Goal: Task Accomplishment & Management: Manage account settings

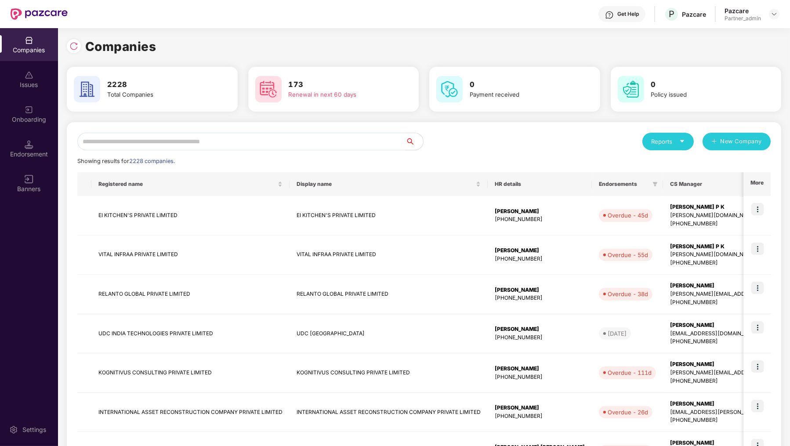
click at [90, 137] on input "text" at bounding box center [241, 142] width 328 height 18
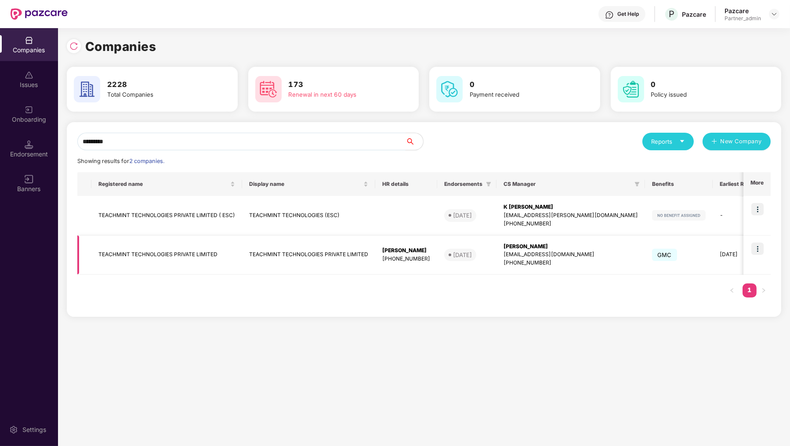
type input "*********"
click at [758, 248] on img at bounding box center [757, 248] width 12 height 12
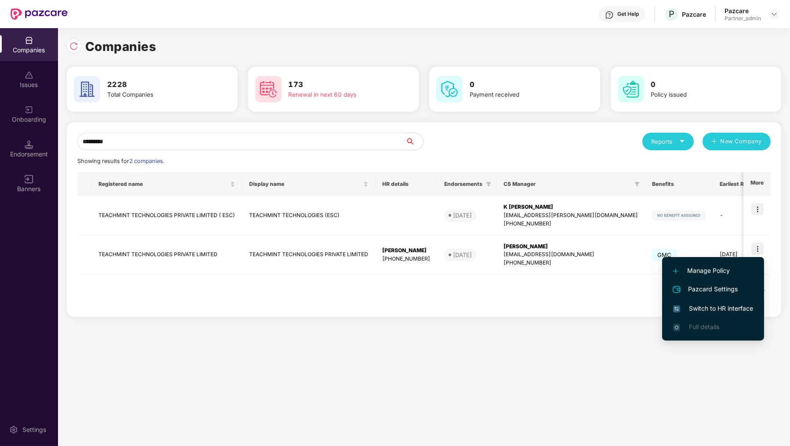
click at [726, 308] on span "Switch to HR interface" at bounding box center [713, 309] width 80 height 10
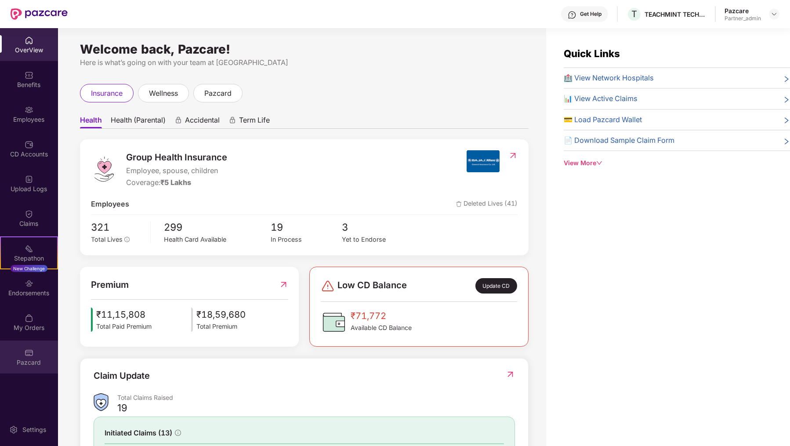
click at [35, 352] on div "Pazcard" at bounding box center [29, 356] width 58 height 33
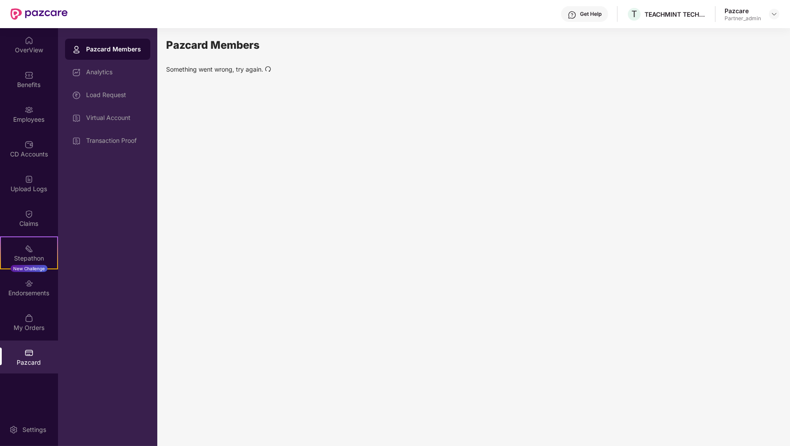
click at [265, 70] on icon "redo" at bounding box center [268, 69] width 6 height 6
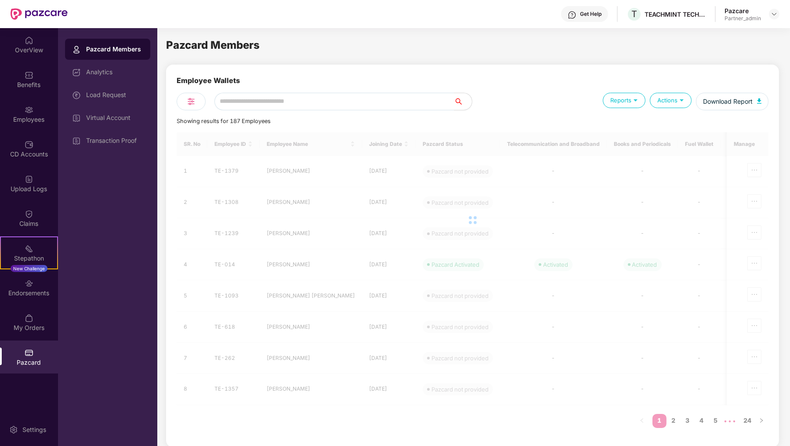
click at [268, 68] on div "Employee Wallets Reports Actions Download Report Showing results for 187 Employ…" at bounding box center [472, 256] width 613 height 383
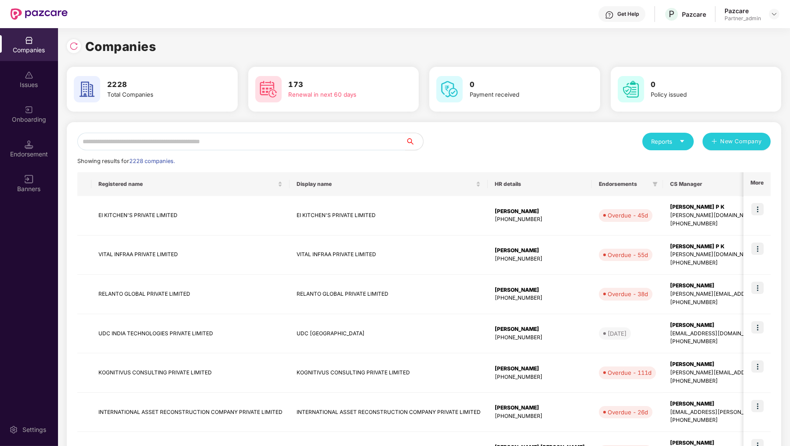
click at [188, 151] on div "Reports New Company Showing results for 2228 companies. Registered name Display…" at bounding box center [423, 377] width 693 height 488
click at [189, 146] on input "text" at bounding box center [241, 142] width 328 height 18
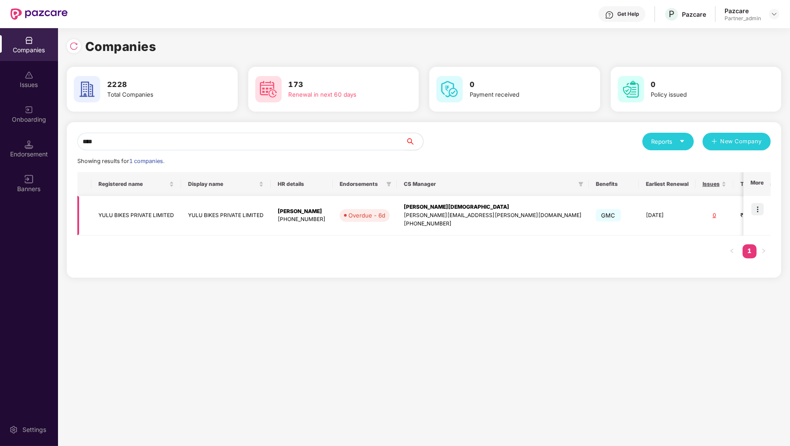
type input "****"
click at [759, 213] on img at bounding box center [757, 209] width 12 height 12
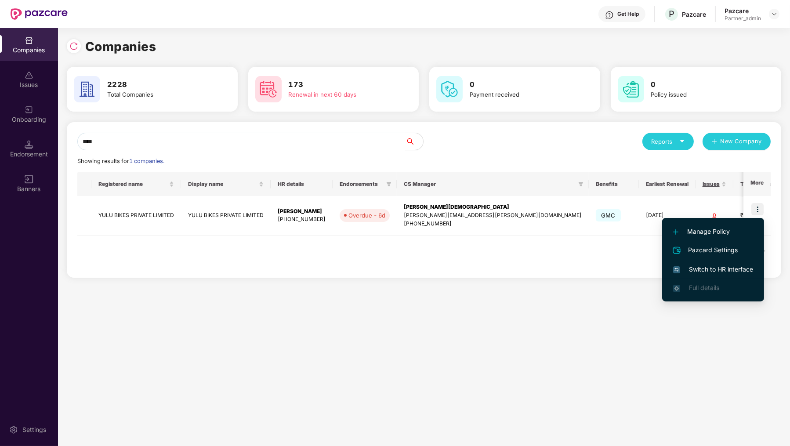
click at [722, 263] on li "Switch to HR interface" at bounding box center [713, 269] width 102 height 18
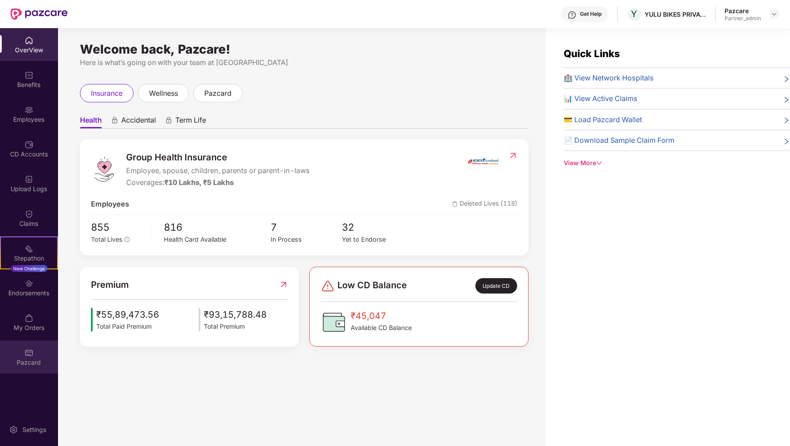
drag, startPoint x: 129, startPoint y: 335, endPoint x: 41, endPoint y: 347, distance: 88.2
click at [41, 347] on div "Pazcard" at bounding box center [29, 356] width 58 height 33
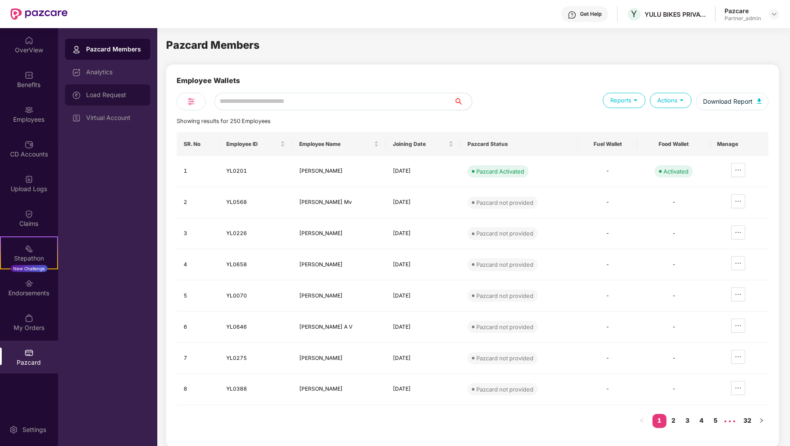
click at [134, 100] on div "Load Request" at bounding box center [107, 94] width 85 height 21
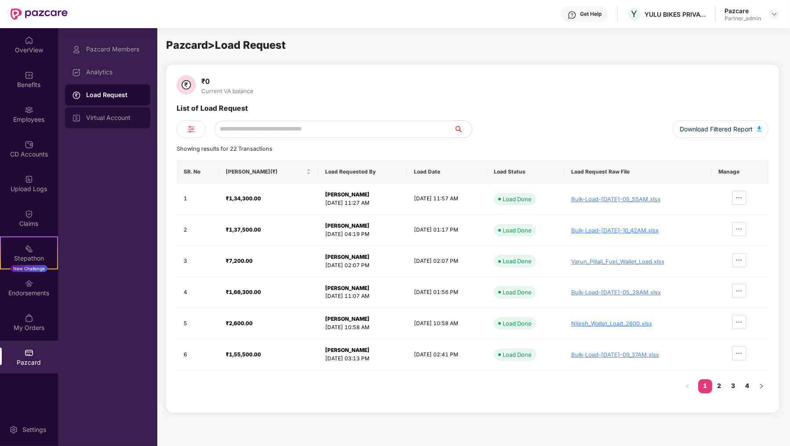
click at [126, 107] on div "Virtual Account" at bounding box center [107, 117] width 85 height 21
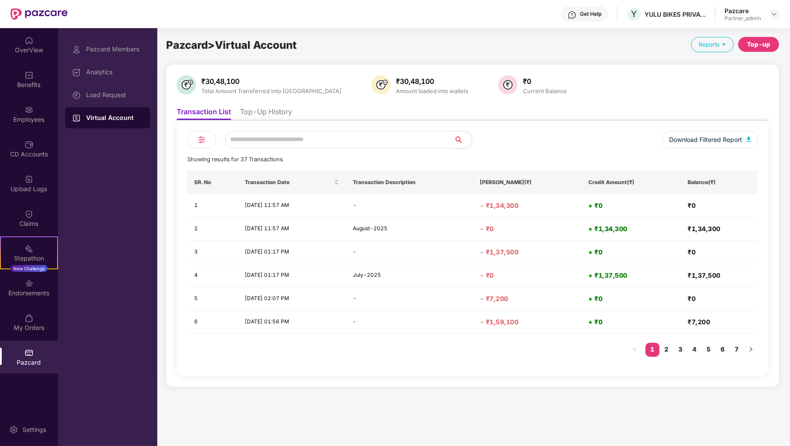
click at [273, 111] on li "Top-Up History" at bounding box center [266, 113] width 52 height 13
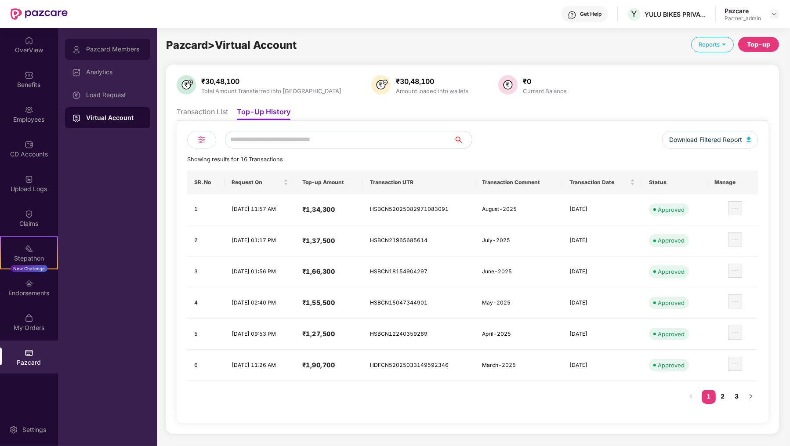
click at [124, 56] on div "Pazcard Members" at bounding box center [107, 49] width 85 height 21
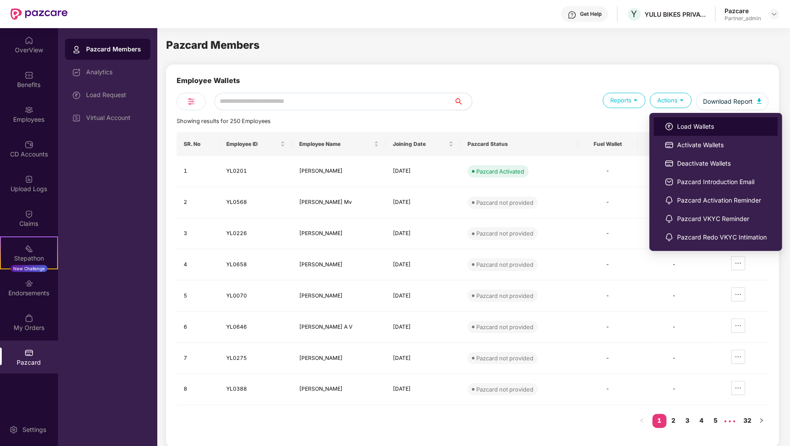
click at [691, 132] on li "Load Wallets" at bounding box center [716, 126] width 124 height 18
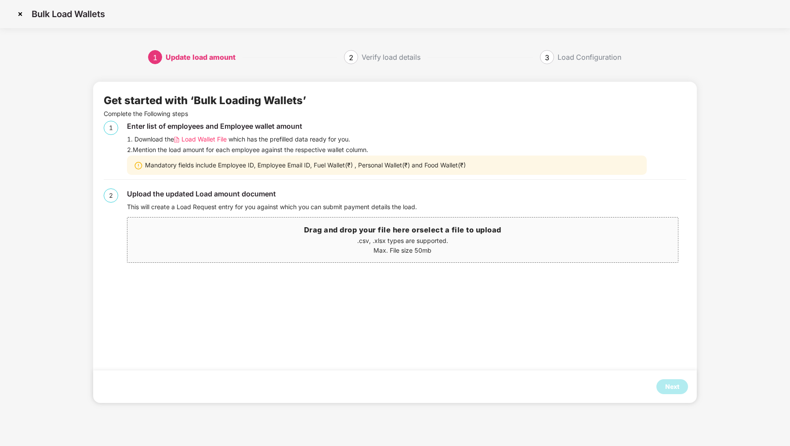
click at [196, 145] on div "2. Mention the load amount for each employee against the respective wallet colu…" at bounding box center [406, 150] width 559 height 10
click at [198, 138] on span "Load Wallet File" at bounding box center [203, 139] width 45 height 10
click at [20, 16] on img at bounding box center [20, 14] width 14 height 14
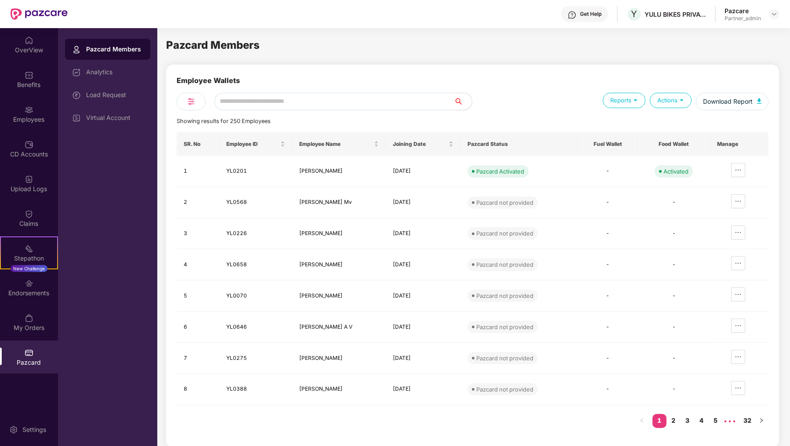
click at [243, 107] on input "text" at bounding box center [334, 102] width 240 height 18
paste input "******"
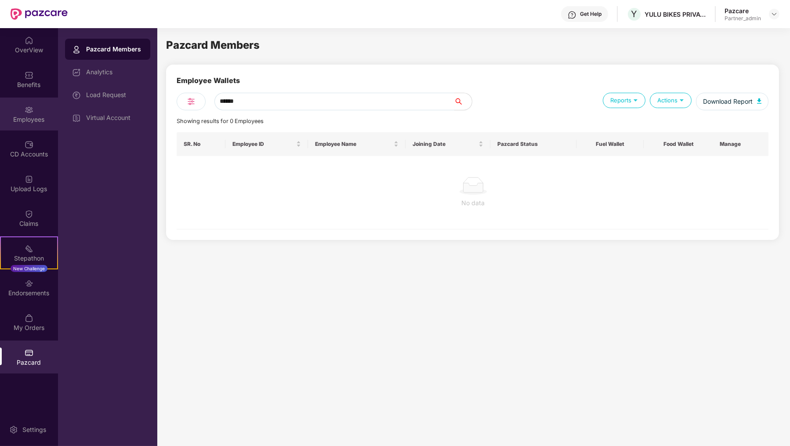
type input "******"
click at [37, 105] on div "Employees" at bounding box center [29, 114] width 58 height 33
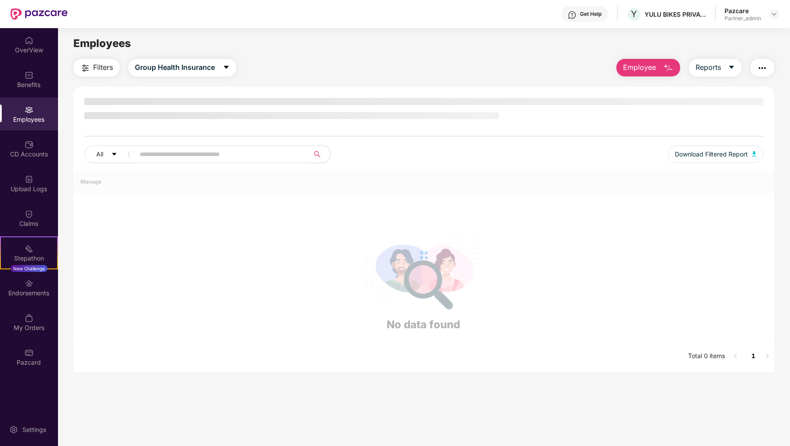
click at [220, 151] on input "text" at bounding box center [219, 154] width 158 height 13
paste input "******"
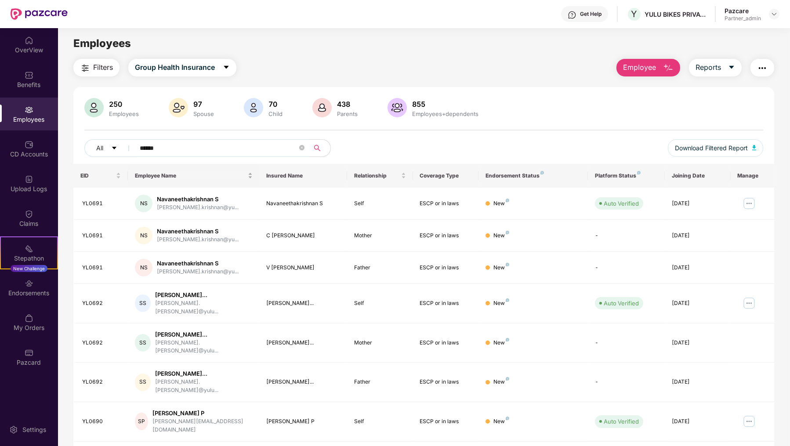
click at [198, 168] on body "Get Help Y YULU BIKES PRIVATE LIMITED Pazcare Partner_admin OverView Benefits E…" at bounding box center [395, 223] width 790 height 446
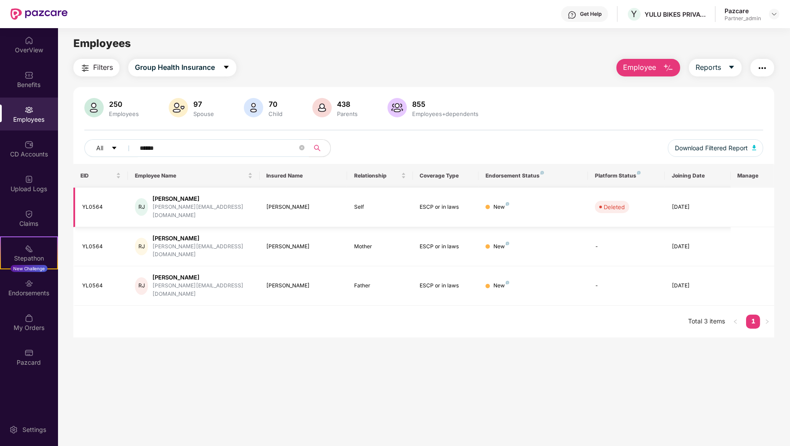
click at [163, 208] on div "rishabh.jain@yulu.bike" at bounding box center [202, 211] width 100 height 17
copy div "rishabh.jain@yulu.bike"
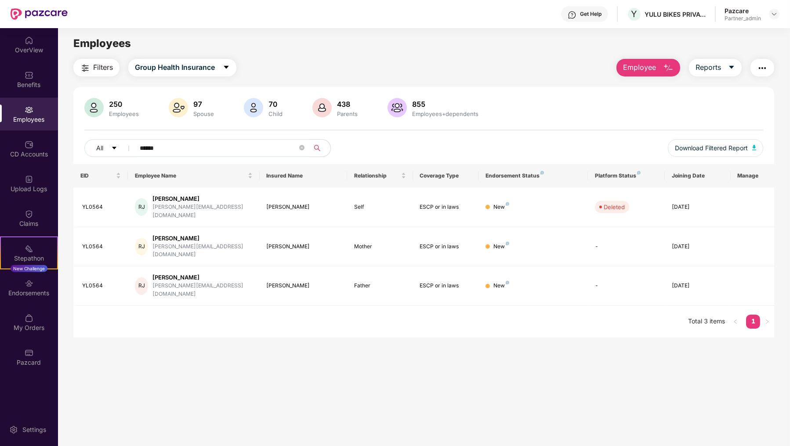
click at [163, 149] on input "******" at bounding box center [219, 147] width 158 height 13
paste input "**********"
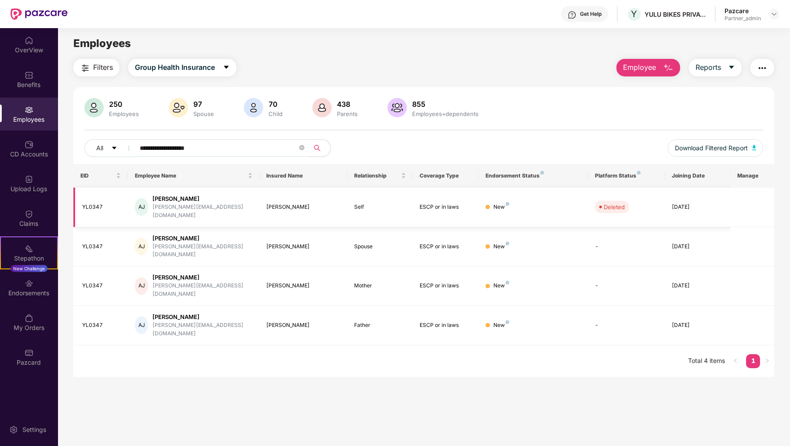
click at [169, 211] on div "ayush.jain@yulu.bike" at bounding box center [202, 211] width 100 height 17
click at [169, 206] on div "ayush.jain@yulu.bike" at bounding box center [202, 211] width 100 height 17
copy div "ayush.jain@yulu.bike"
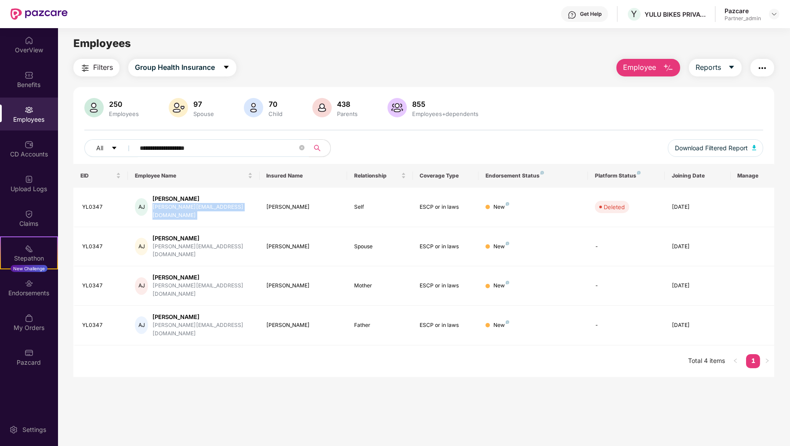
copy div "ayush.jain@yulu.bike"
click at [210, 137] on div "**********" at bounding box center [423, 131] width 701 height 66
click at [210, 146] on input "**********" at bounding box center [219, 147] width 158 height 13
paste input "**"
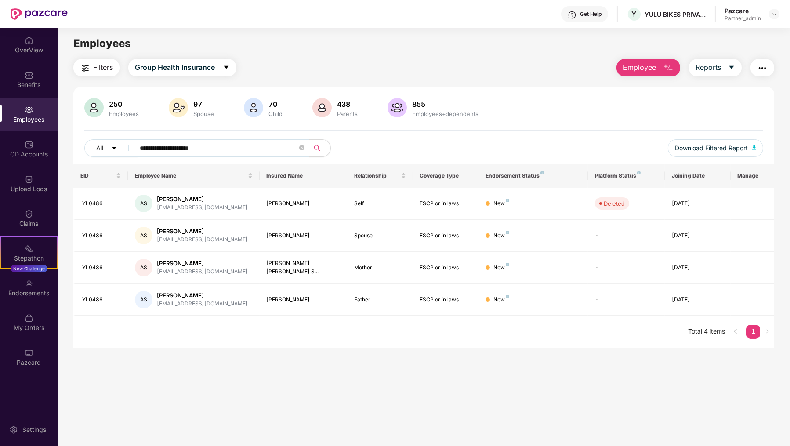
type input "**********"
click at [104, 296] on div "YL0486" at bounding box center [101, 300] width 39 height 8
copy div "YL0486"
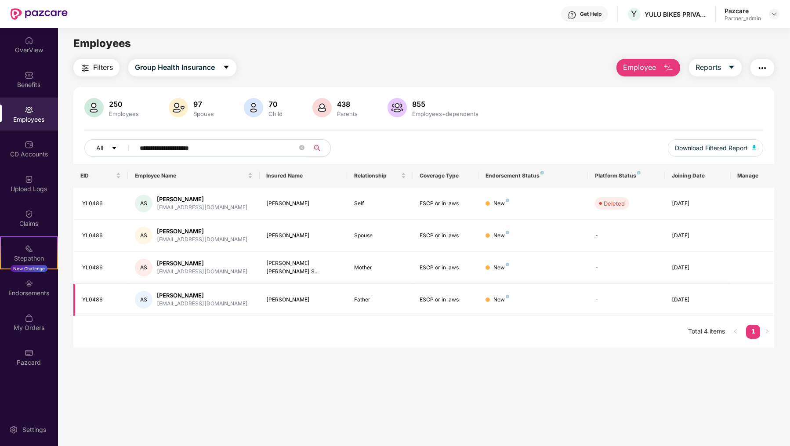
click at [171, 296] on div "Abhay Pratap Singh" at bounding box center [202, 295] width 91 height 8
copy div "Abhay Pratap Singh"
click at [35, 371] on div "Pazcard" at bounding box center [29, 356] width 58 height 33
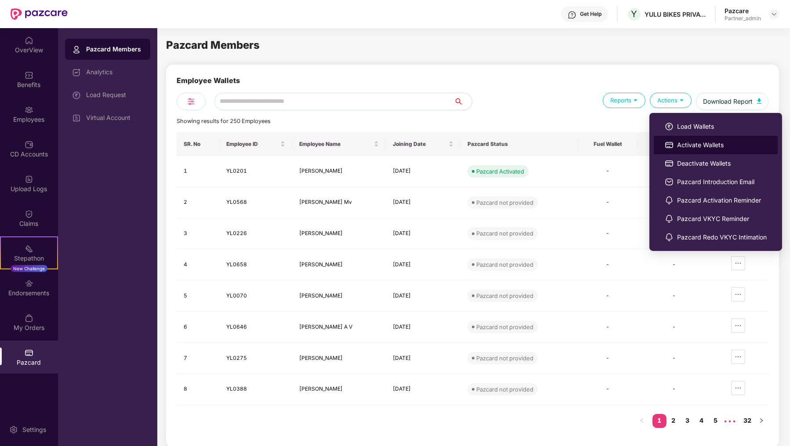
click at [666, 138] on li "Activate Wallets" at bounding box center [716, 145] width 124 height 18
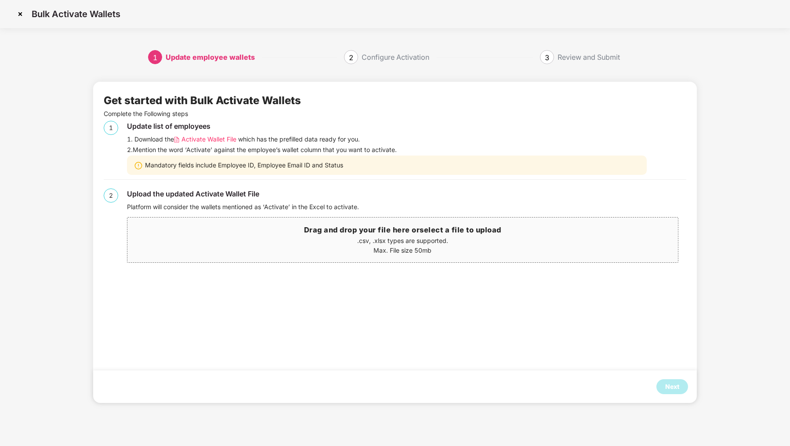
click at [16, 10] on img at bounding box center [20, 14] width 14 height 14
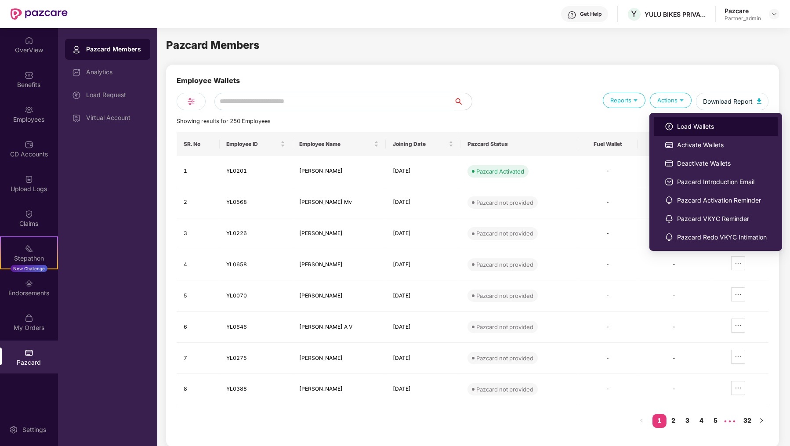
click at [671, 124] on img at bounding box center [669, 126] width 9 height 9
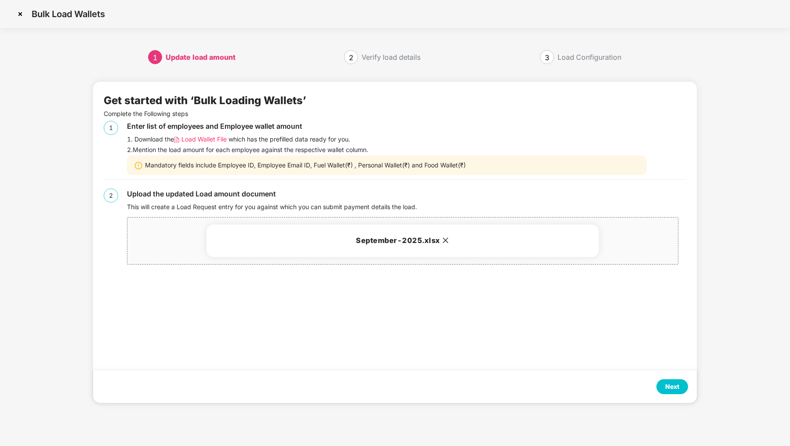
click at [675, 379] on div "Next" at bounding box center [672, 386] width 32 height 15
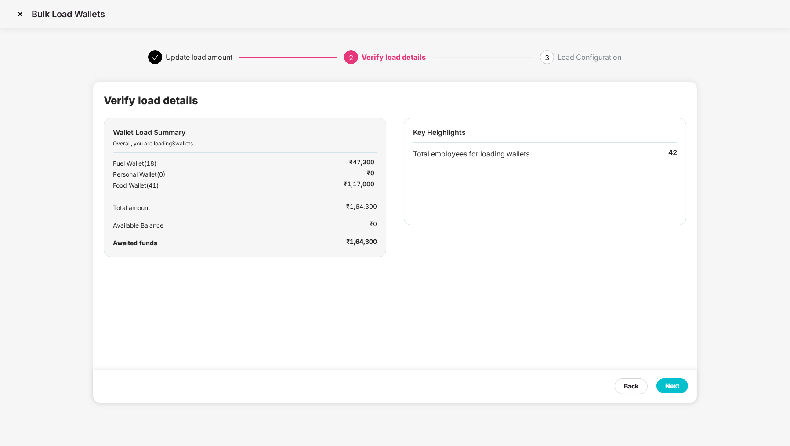
click at [676, 389] on div "Next" at bounding box center [672, 386] width 14 height 10
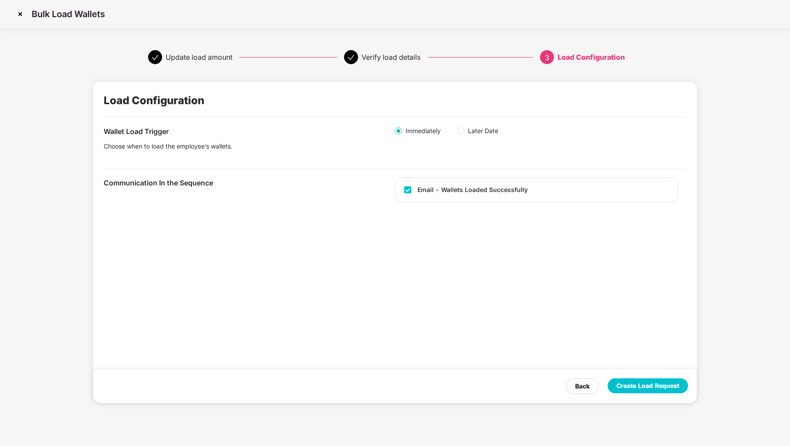
click at [676, 389] on div "Create Load Request" at bounding box center [647, 386] width 63 height 10
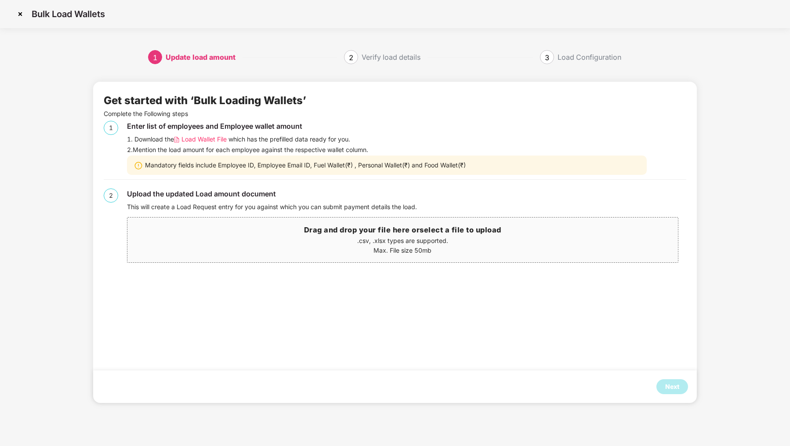
click at [18, 8] on img at bounding box center [20, 14] width 14 height 14
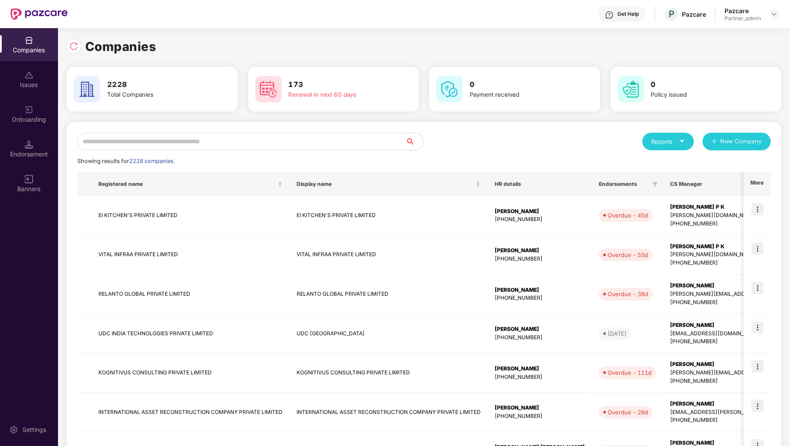
click at [164, 141] on input "text" at bounding box center [241, 142] width 328 height 18
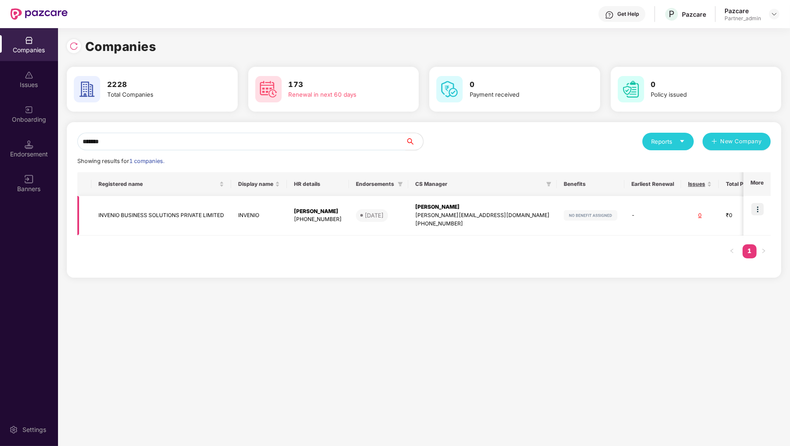
type input "*******"
click at [756, 210] on img at bounding box center [757, 209] width 12 height 12
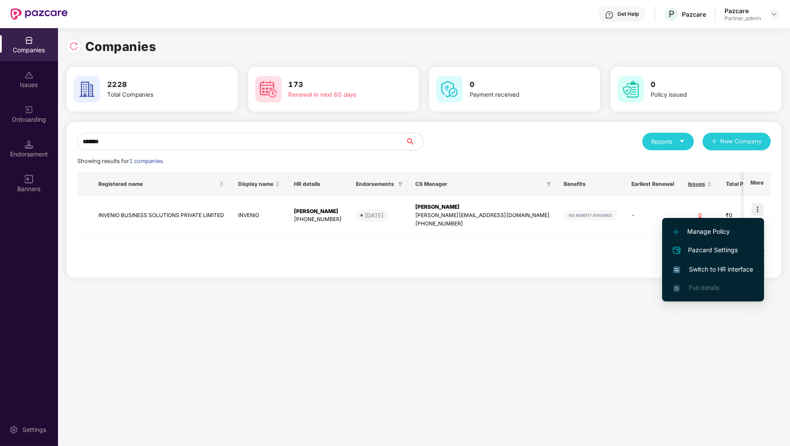
click at [735, 268] on span "Switch to HR interface" at bounding box center [713, 269] width 80 height 10
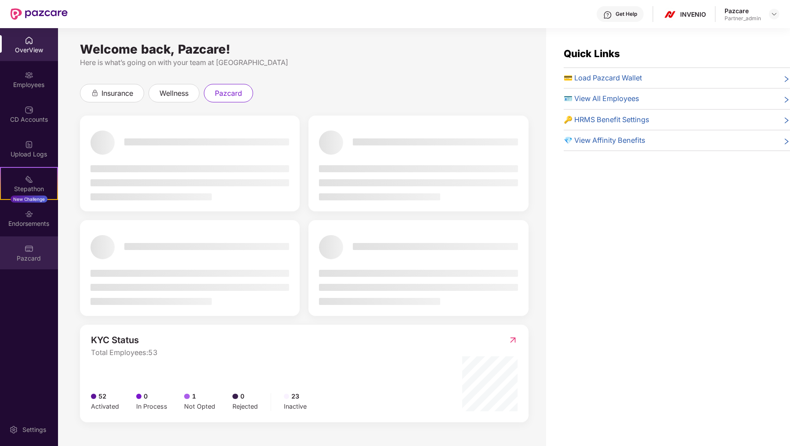
click at [31, 251] on img at bounding box center [29, 248] width 9 height 9
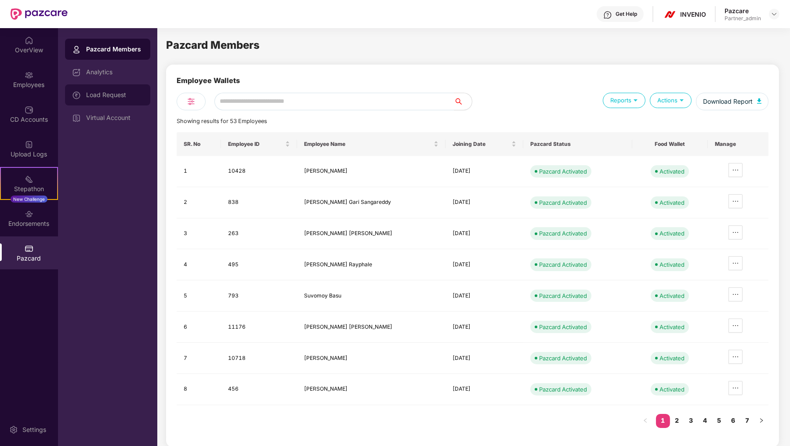
click at [110, 85] on div "Load Request" at bounding box center [107, 94] width 85 height 21
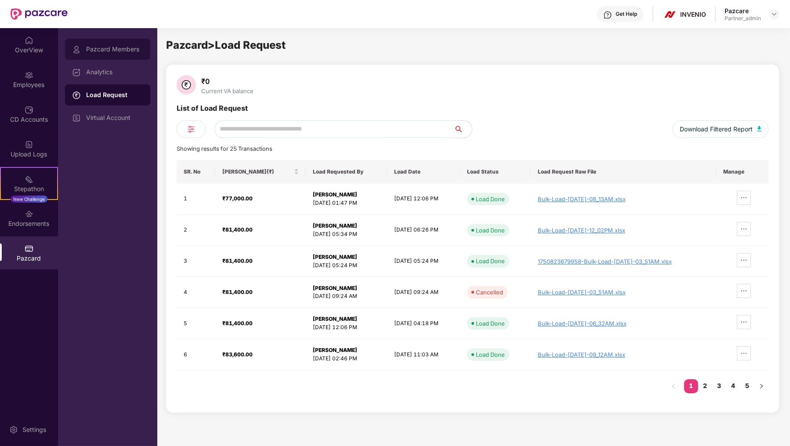
click at [131, 49] on div "Pazcard Members" at bounding box center [114, 49] width 57 height 7
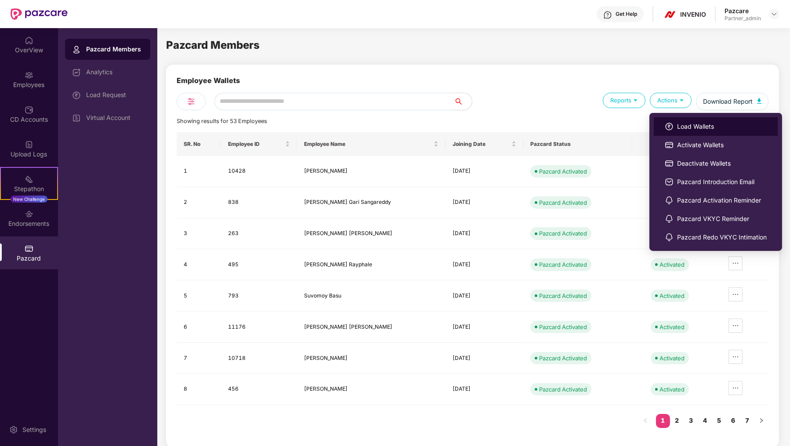
click at [683, 126] on span "Load Wallets" at bounding box center [722, 127] width 90 height 10
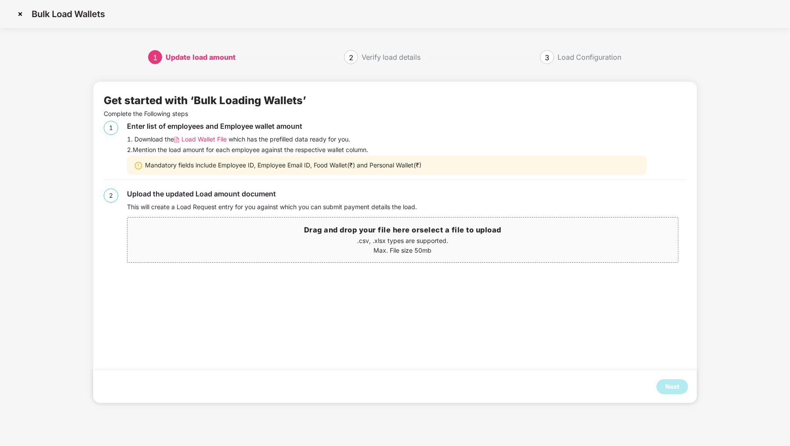
click at [199, 142] on span "Load Wallet File" at bounding box center [203, 139] width 45 height 10
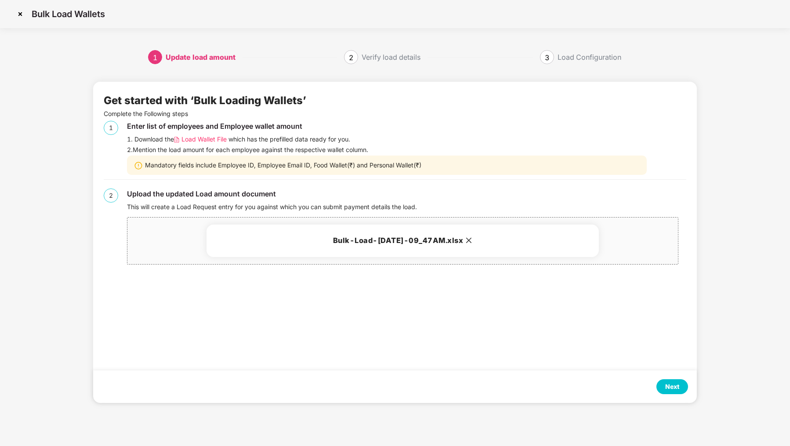
click at [673, 376] on div "Next" at bounding box center [394, 386] width 603 height 33
click at [673, 383] on div "Next" at bounding box center [672, 387] width 14 height 10
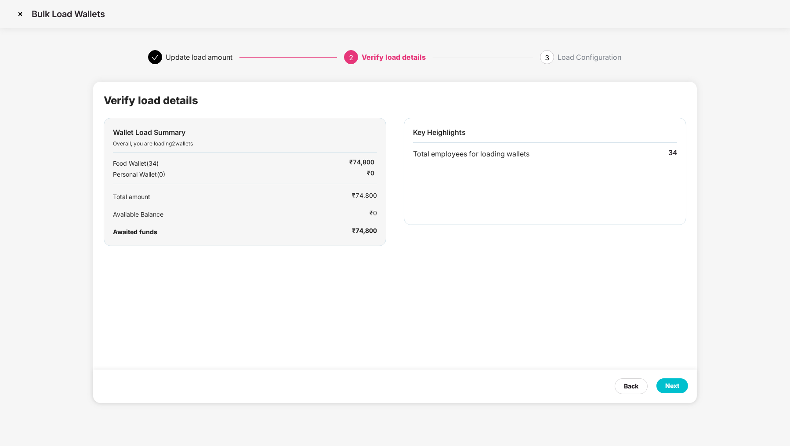
click at [673, 383] on div "Next" at bounding box center [672, 386] width 14 height 10
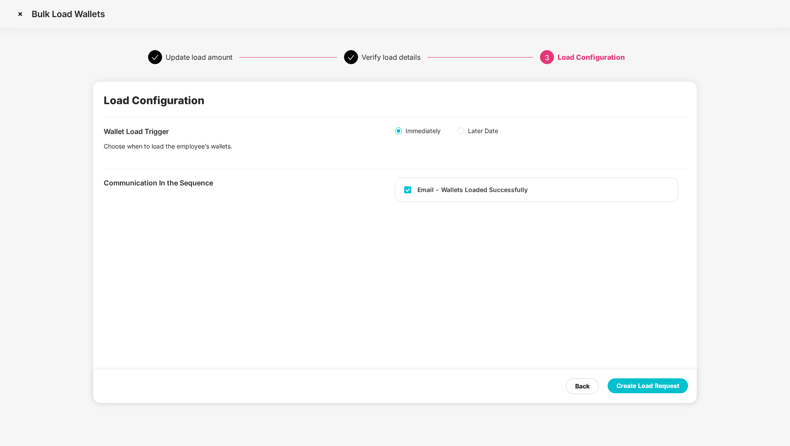
click at [673, 383] on div "Create Load Request" at bounding box center [647, 386] width 63 height 10
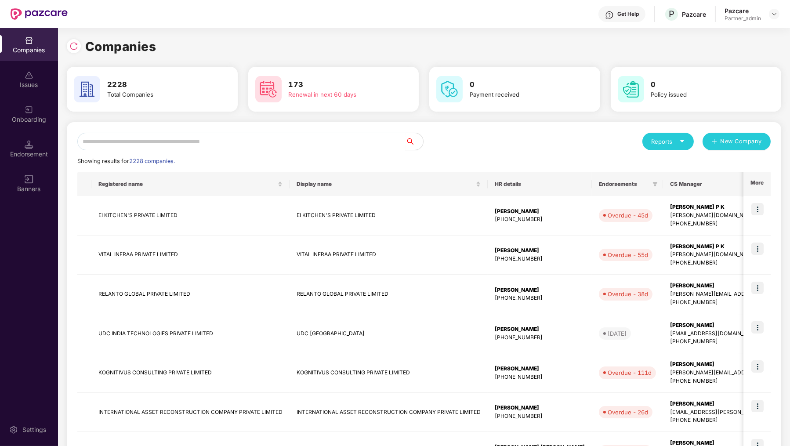
click at [193, 142] on input "text" at bounding box center [241, 142] width 328 height 18
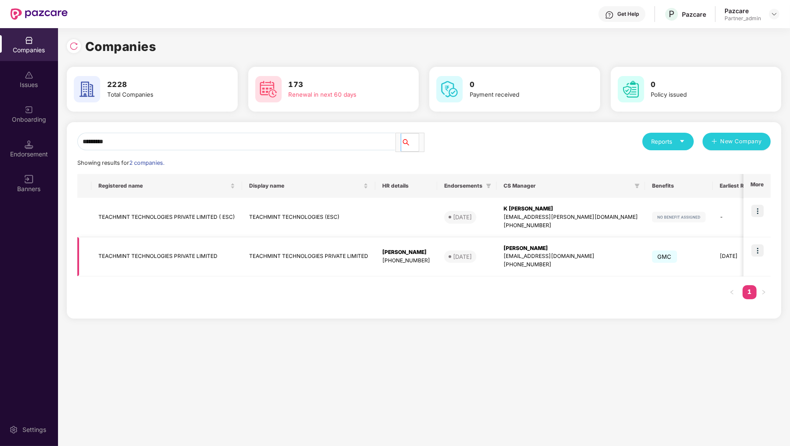
type input "*********"
click at [761, 248] on img at bounding box center [757, 250] width 12 height 12
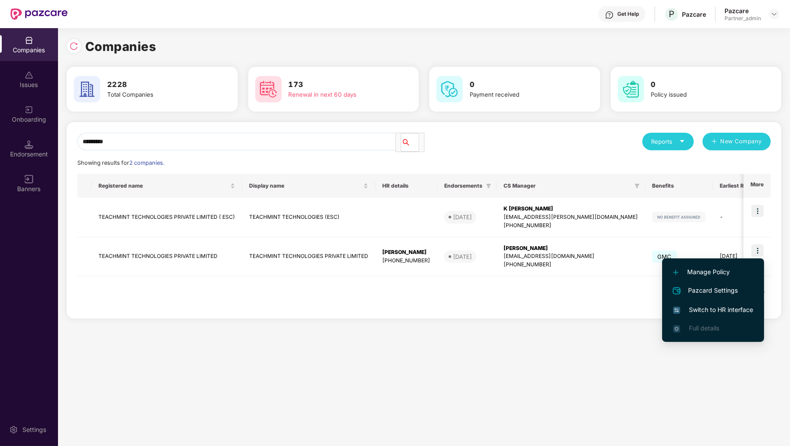
click at [756, 308] on li "Switch to HR interface" at bounding box center [713, 309] width 102 height 18
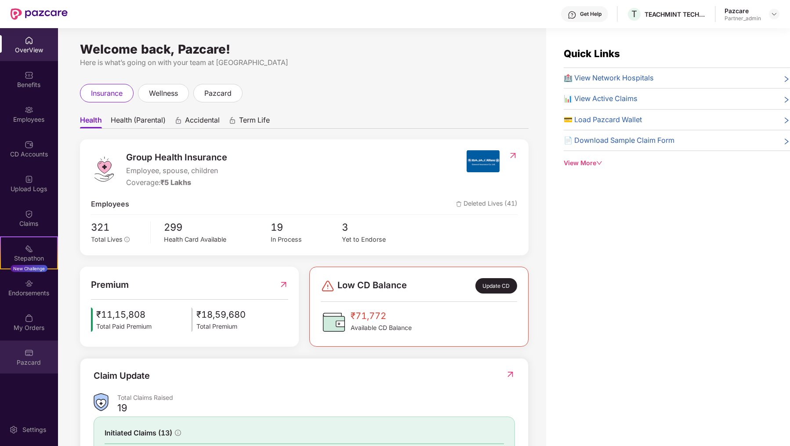
click at [0, 361] on div "Pazcard" at bounding box center [29, 362] width 58 height 9
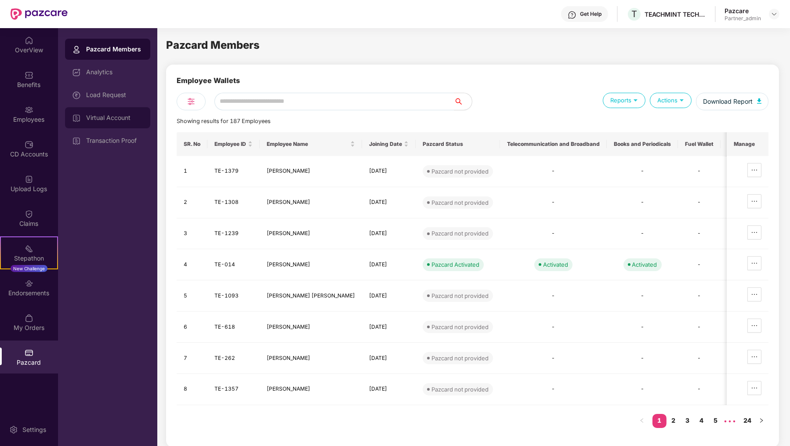
click at [111, 113] on div "Virtual Account" at bounding box center [107, 117] width 85 height 21
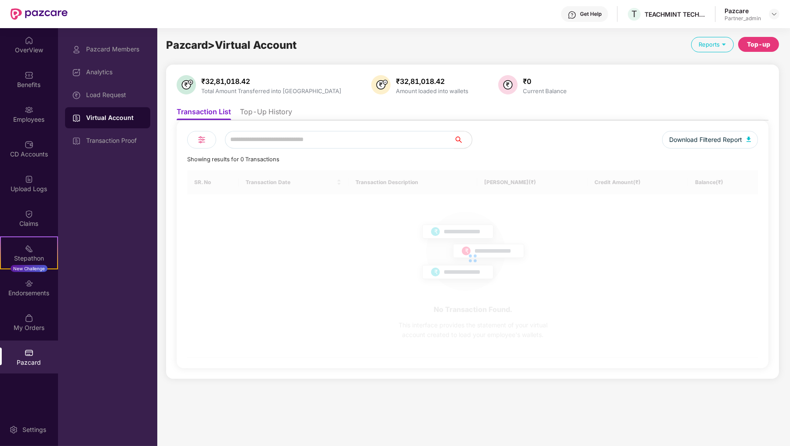
click at [260, 115] on li "Top-Up History" at bounding box center [266, 113] width 52 height 13
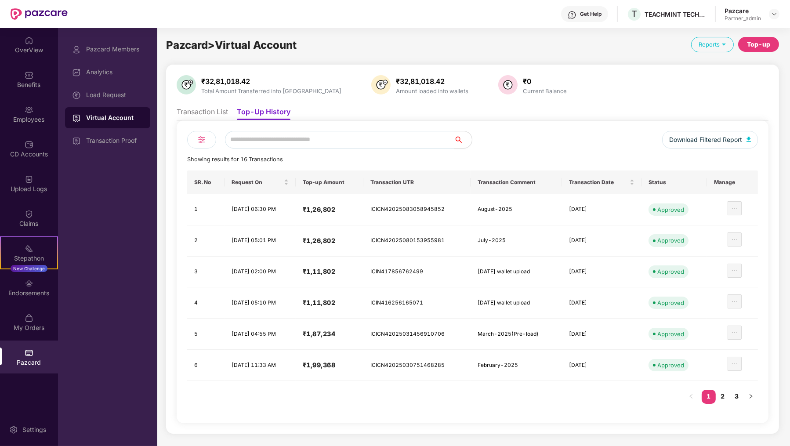
click at [758, 42] on div "Top-up" at bounding box center [758, 45] width 23 height 10
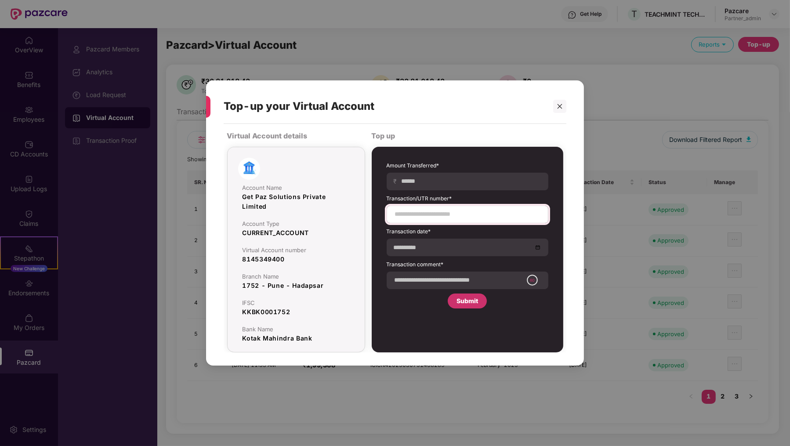
click at [493, 209] on div at bounding box center [468, 215] width 162 height 18
click at [468, 216] on input at bounding box center [467, 214] width 147 height 9
paste input "**********"
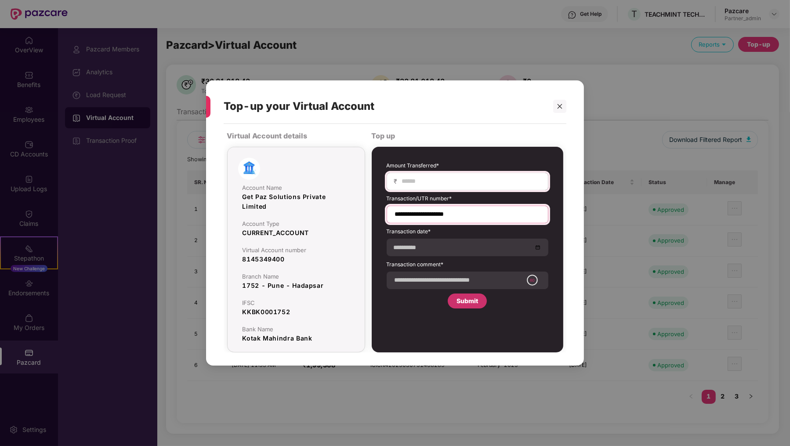
type input "**********"
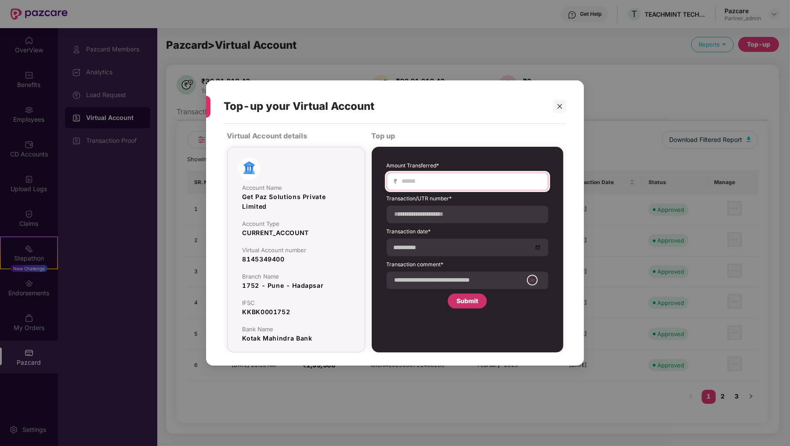
click at [449, 180] on input at bounding box center [471, 181] width 140 height 9
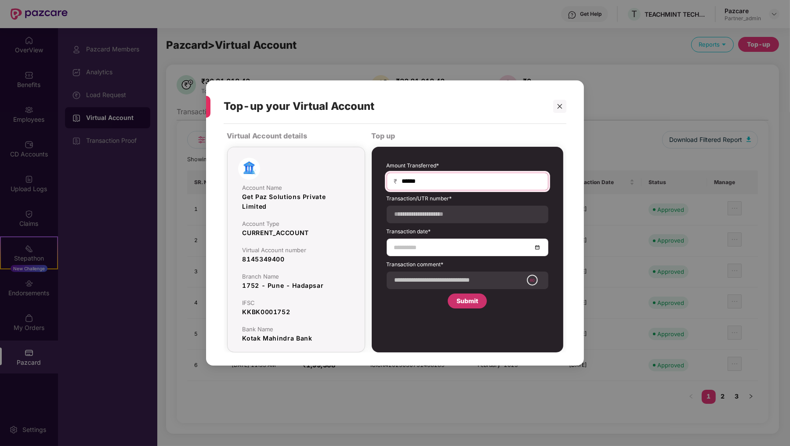
type input "******"
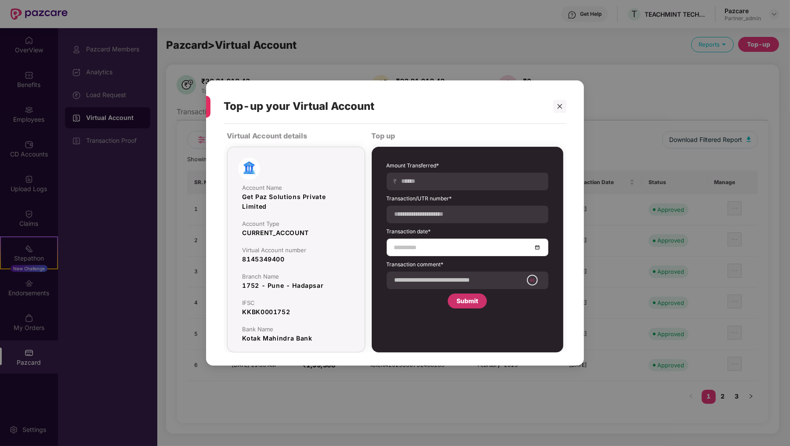
click at [425, 246] on input at bounding box center [463, 247] width 138 height 10
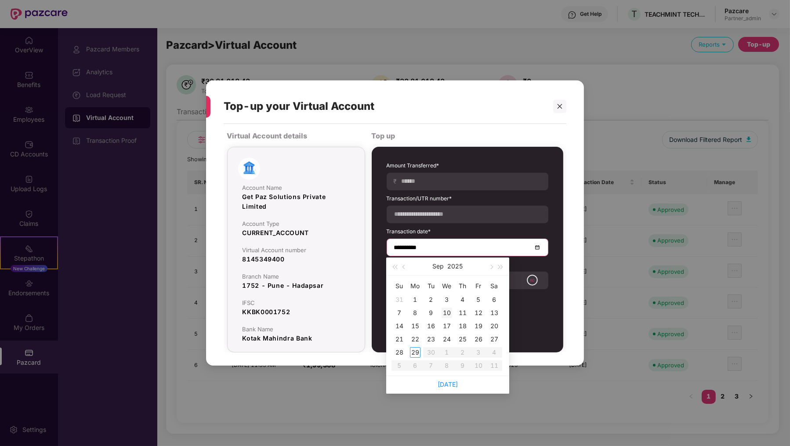
type input "**********"
click at [478, 343] on div "26" at bounding box center [478, 339] width 11 height 11
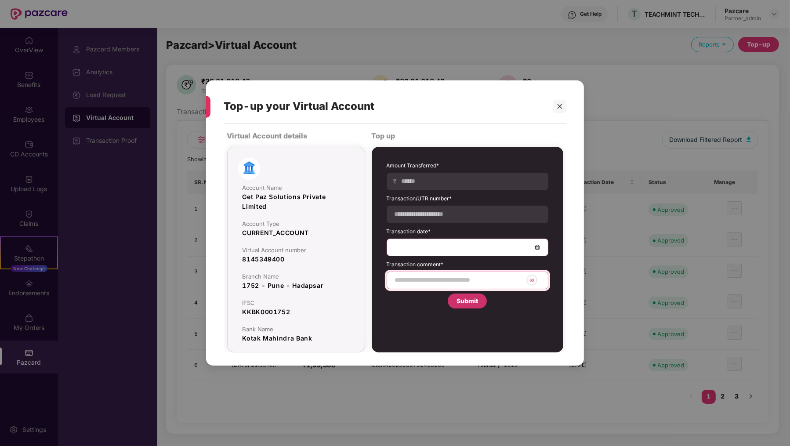
click at [452, 281] on input at bounding box center [458, 279] width 129 height 9
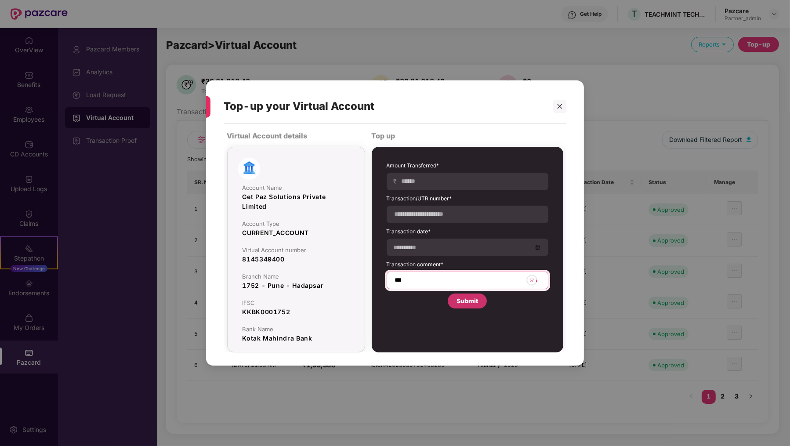
type input "**********"
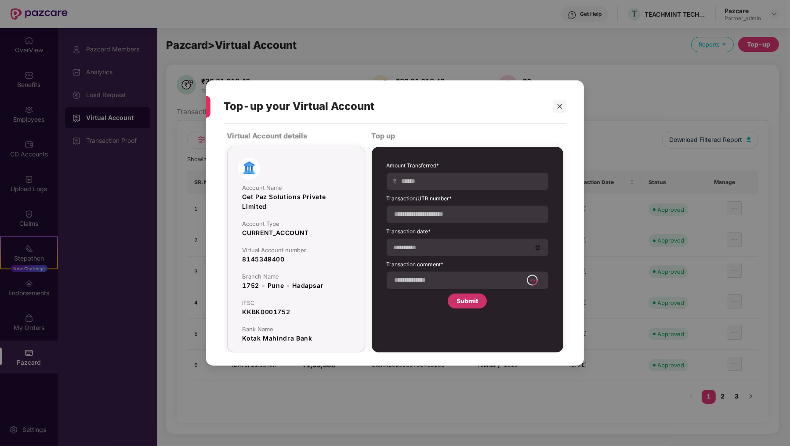
click at [472, 301] on div "Submit" at bounding box center [467, 301] width 22 height 10
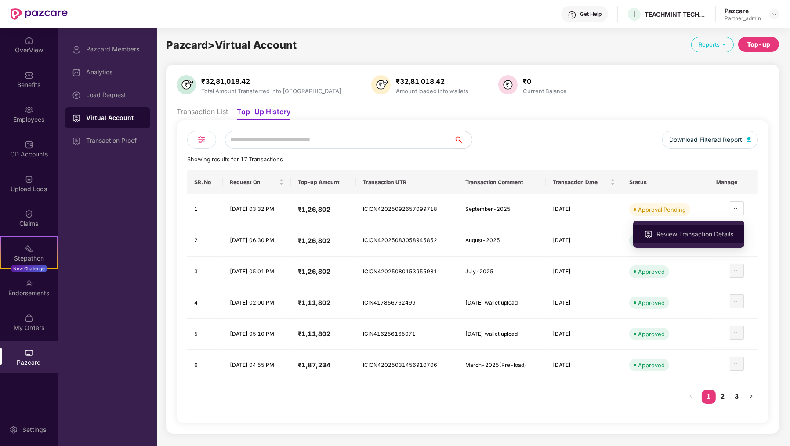
click at [716, 227] on li "Review Transaction Details" at bounding box center [688, 234] width 111 height 18
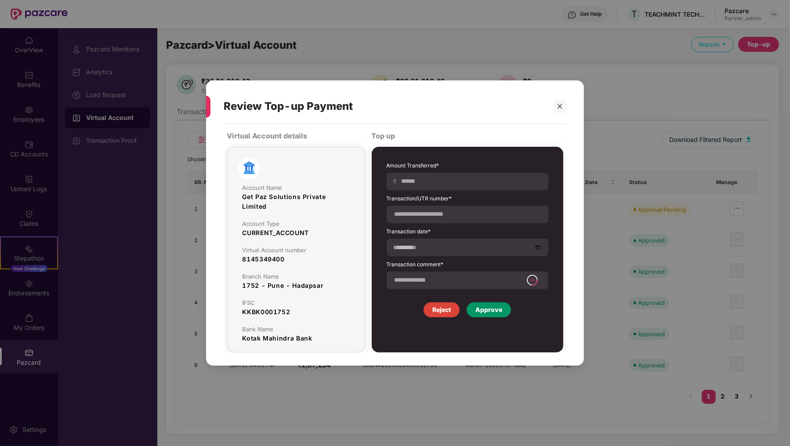
click at [497, 306] on div "Approve" at bounding box center [488, 310] width 27 height 10
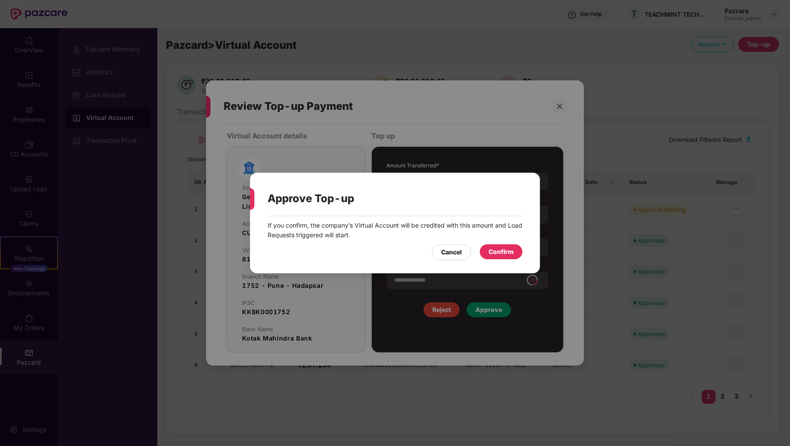
click at [498, 250] on div "Confirm" at bounding box center [500, 252] width 25 height 10
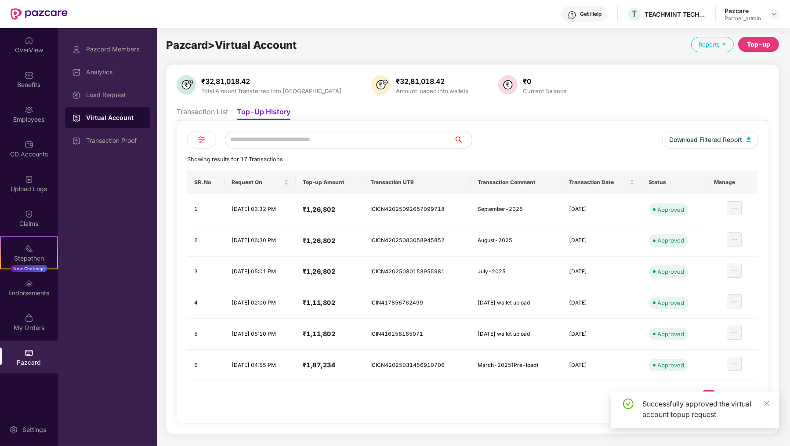
click at [161, 100] on div "Pazcard > Virtual Account Reports Top-up ₹32,81,018.42 Total Amount Transferred…" at bounding box center [472, 235] width 630 height 415
click at [134, 90] on div "Load Request" at bounding box center [107, 94] width 85 height 21
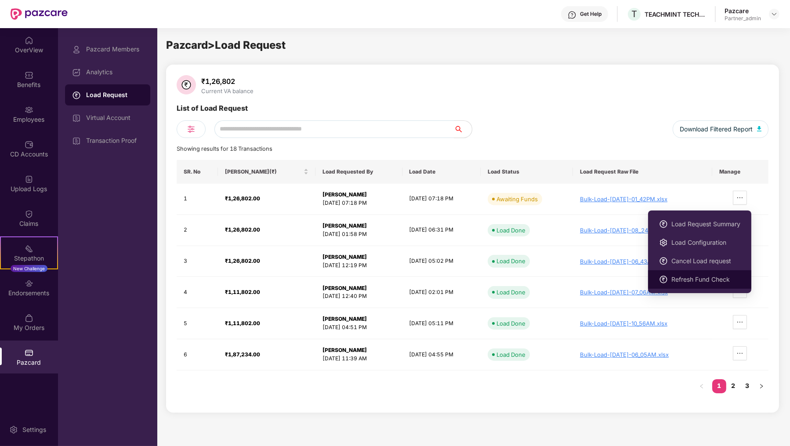
click at [714, 279] on span "Refresh Fund Check" at bounding box center [705, 280] width 69 height 10
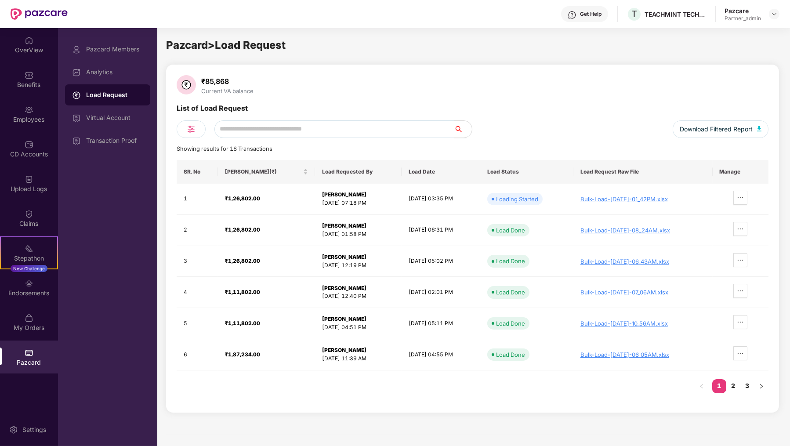
click at [308, 130] on input "text" at bounding box center [334, 129] width 240 height 18
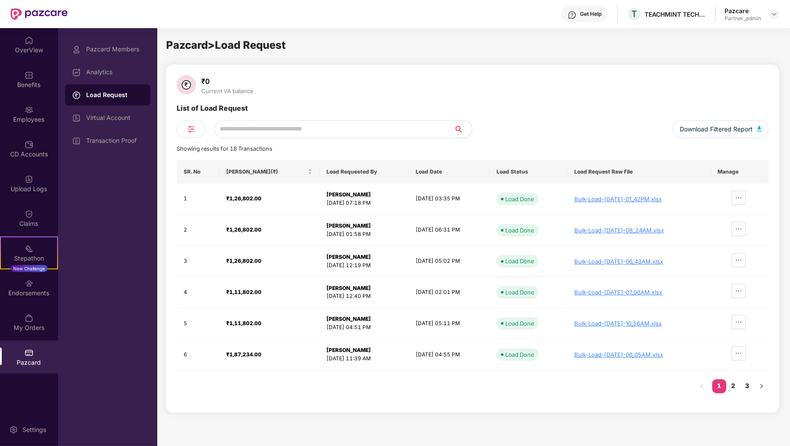
click at [345, 76] on div "₹0 Current VA balance" at bounding box center [473, 85] width 592 height 21
click at [134, 119] on div "Virtual Account" at bounding box center [114, 117] width 57 height 7
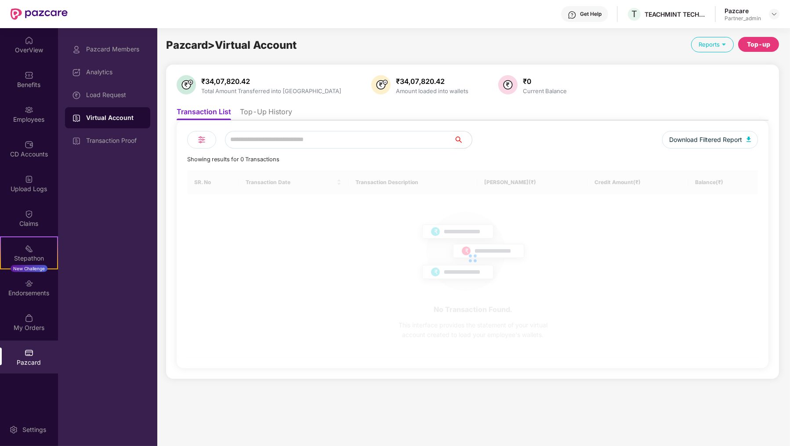
click at [259, 116] on li "Top-Up History" at bounding box center [266, 113] width 52 height 13
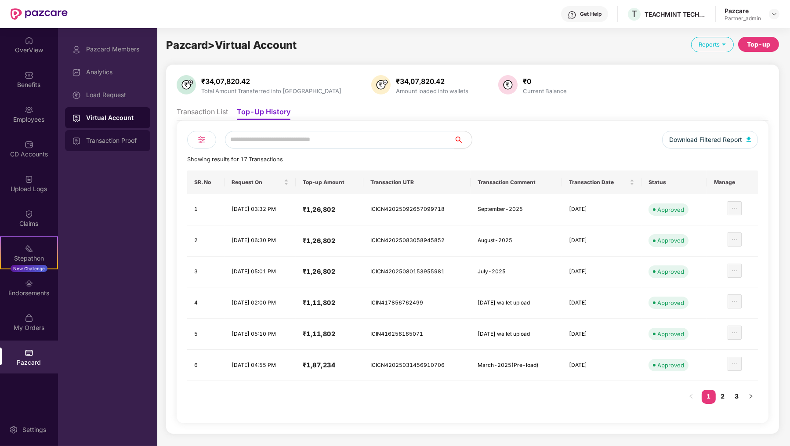
click at [115, 141] on div "Transaction Proof" at bounding box center [114, 140] width 57 height 7
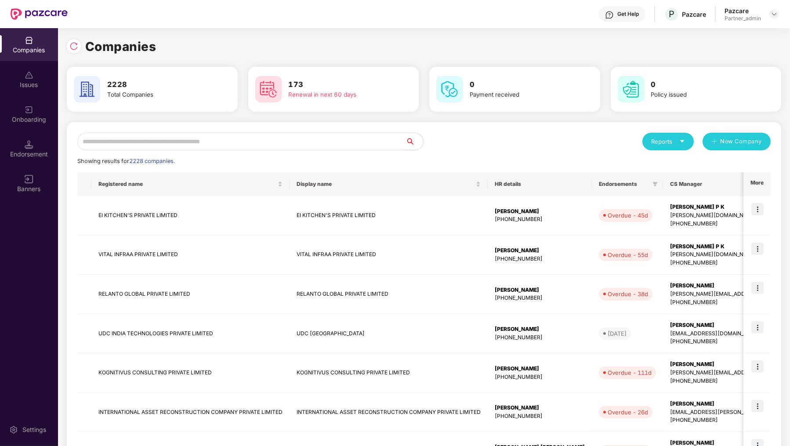
click at [102, 137] on input "text" at bounding box center [241, 142] width 328 height 18
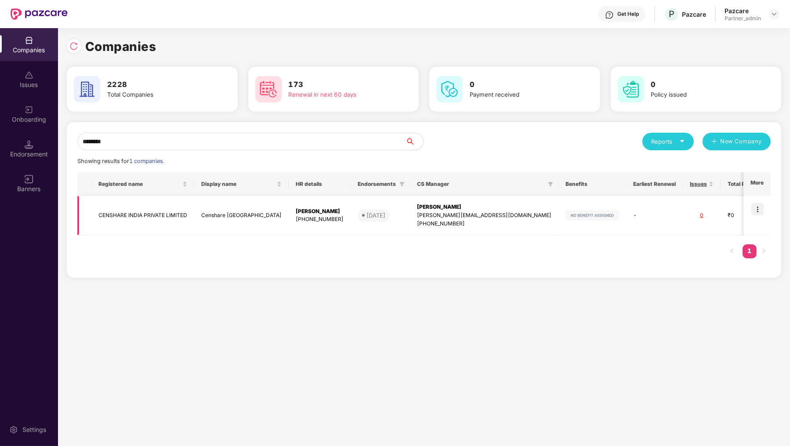
type input "********"
click at [760, 211] on img at bounding box center [757, 209] width 12 height 12
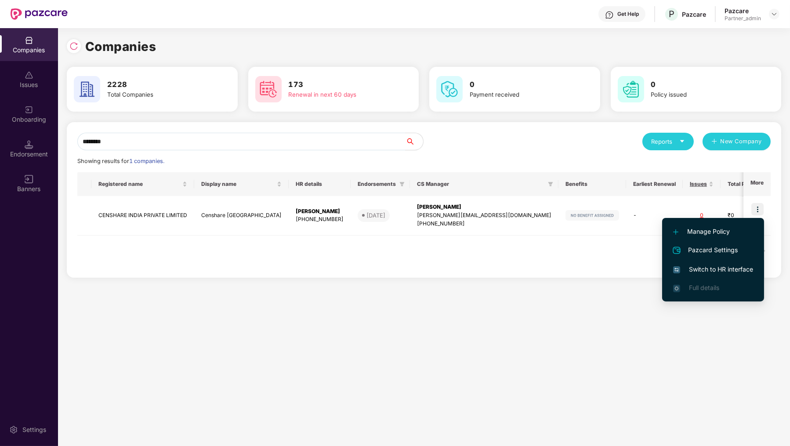
click at [730, 268] on span "Switch to HR interface" at bounding box center [713, 269] width 80 height 10
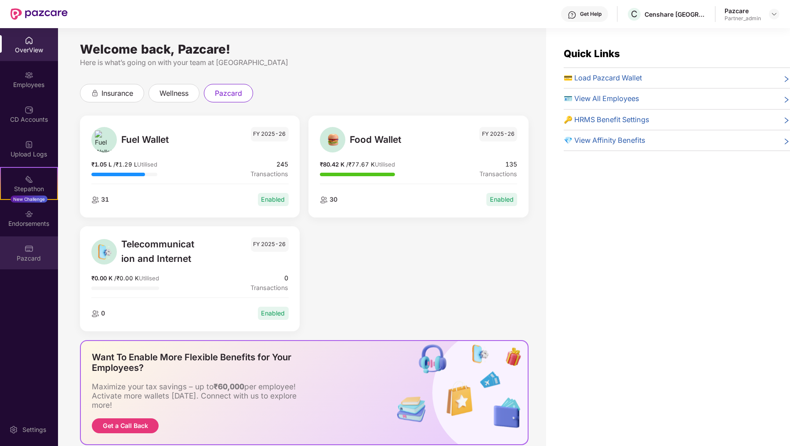
click at [19, 259] on div "Pazcard" at bounding box center [29, 258] width 58 height 9
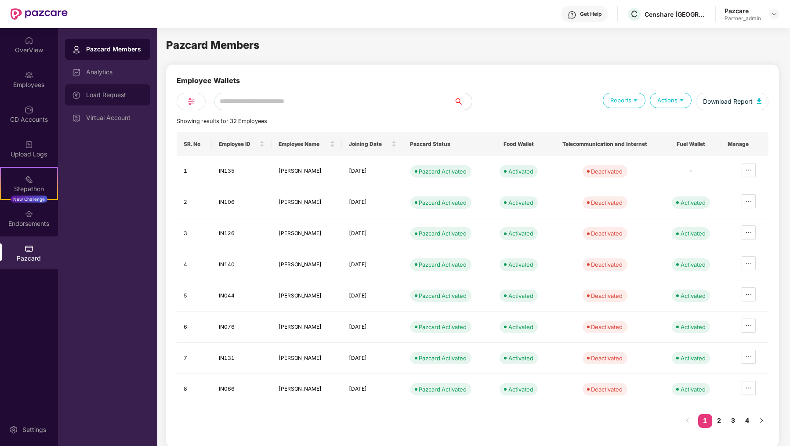
click at [91, 86] on div "Load Request" at bounding box center [107, 94] width 85 height 21
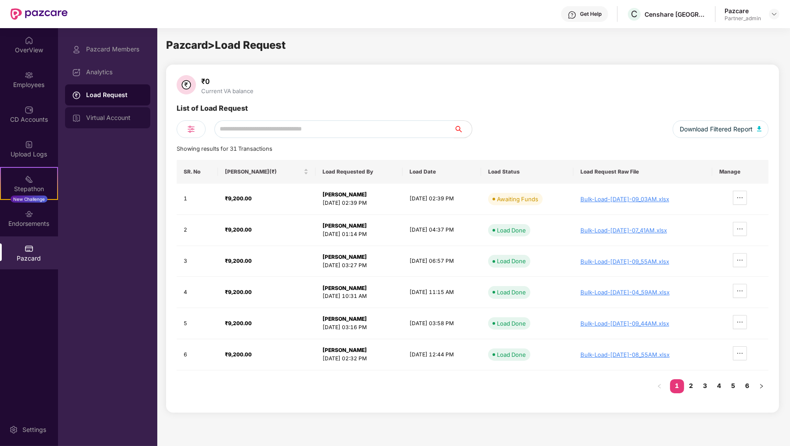
click at [121, 118] on div "Virtual Account" at bounding box center [114, 117] width 57 height 7
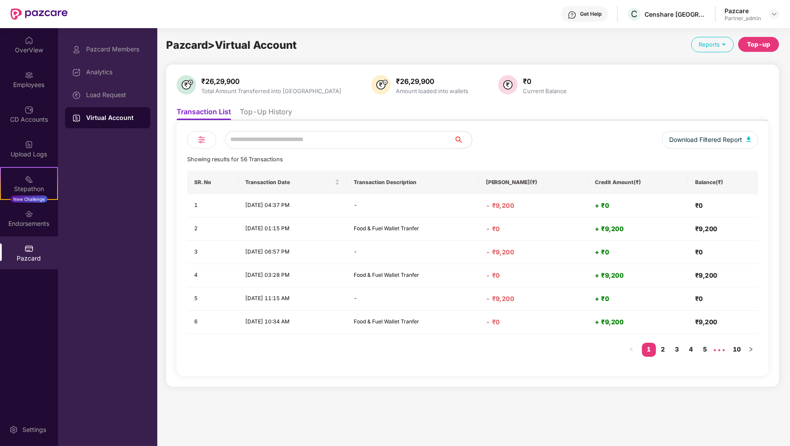
click at [254, 104] on ul "Transaction List Top-Up History" at bounding box center [473, 112] width 592 height 18
click at [113, 94] on div "Load Request" at bounding box center [114, 94] width 57 height 7
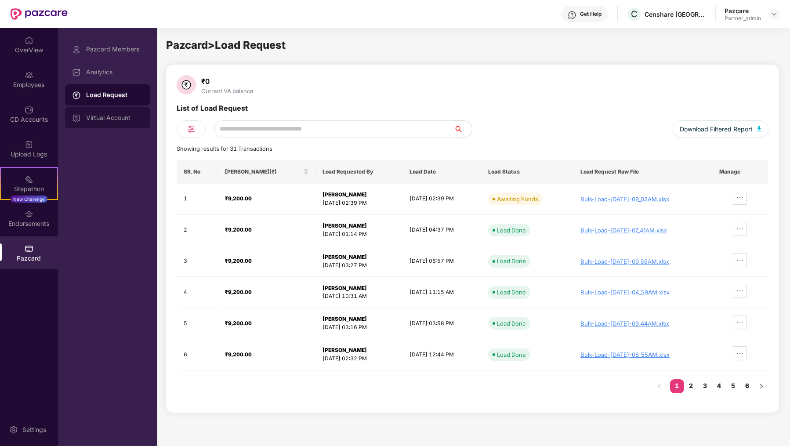
click at [134, 124] on div "Virtual Account" at bounding box center [107, 117] width 85 height 21
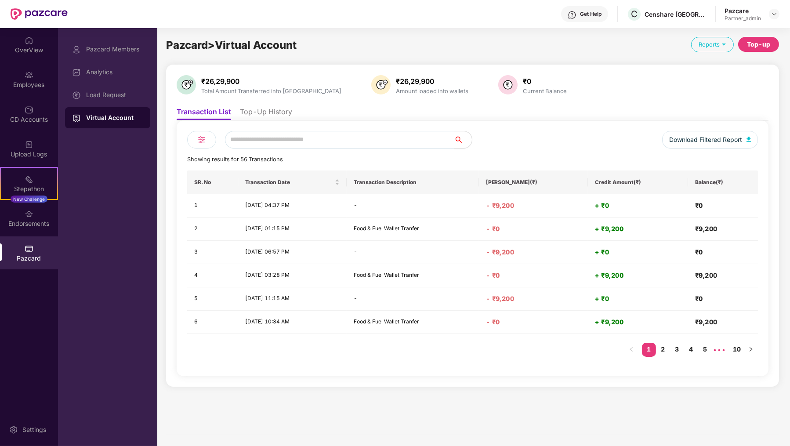
click at [269, 114] on li "Top-Up History" at bounding box center [266, 113] width 52 height 13
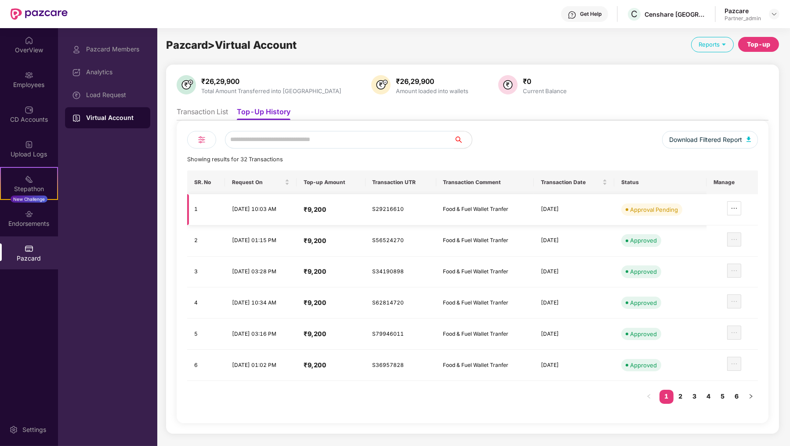
click at [729, 206] on div at bounding box center [727, 208] width 28 height 14
click at [738, 207] on icon "ellipsis" at bounding box center [734, 208] width 7 height 7
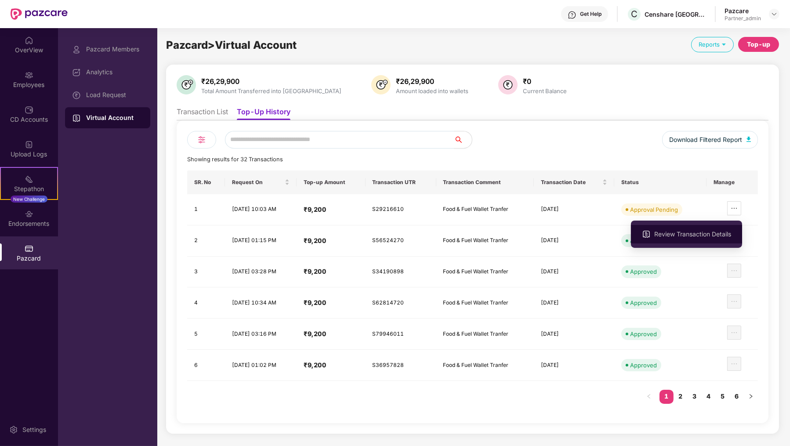
click at [726, 238] on span "Review Transaction Details" at bounding box center [692, 234] width 77 height 10
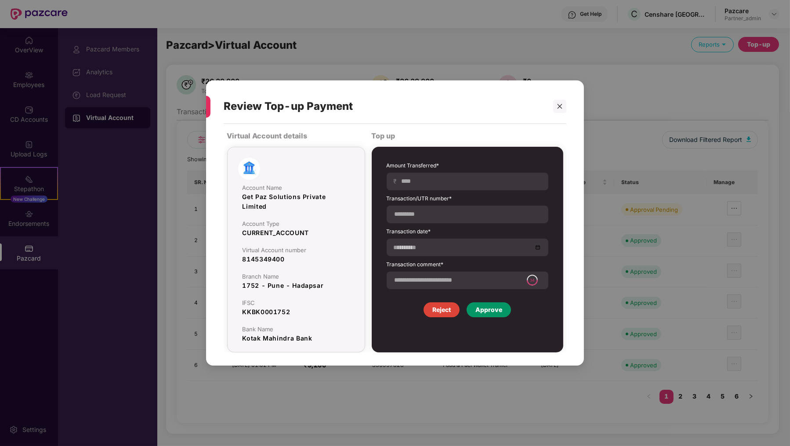
click at [493, 298] on div "**********" at bounding box center [468, 240] width 162 height 156
click at [493, 307] on div "Approve" at bounding box center [488, 310] width 27 height 10
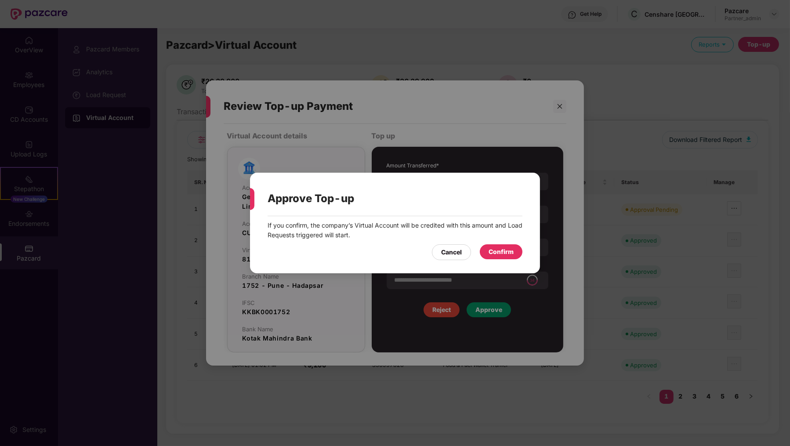
click at [506, 236] on div "If you confirm, the company’s Virtual Account will be credited with this amount…" at bounding box center [395, 230] width 255 height 19
click at [506, 256] on div "Confirm" at bounding box center [500, 252] width 25 height 10
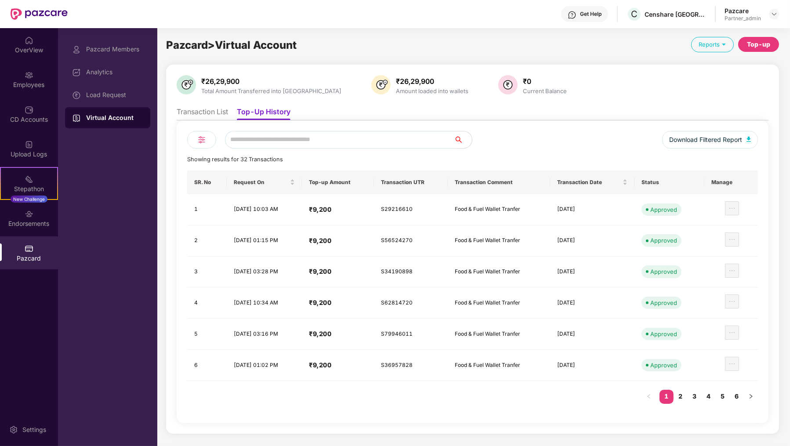
click at [110, 114] on div "Virtual Account" at bounding box center [114, 117] width 57 height 9
click at [110, 87] on div "Load Request" at bounding box center [107, 94] width 85 height 21
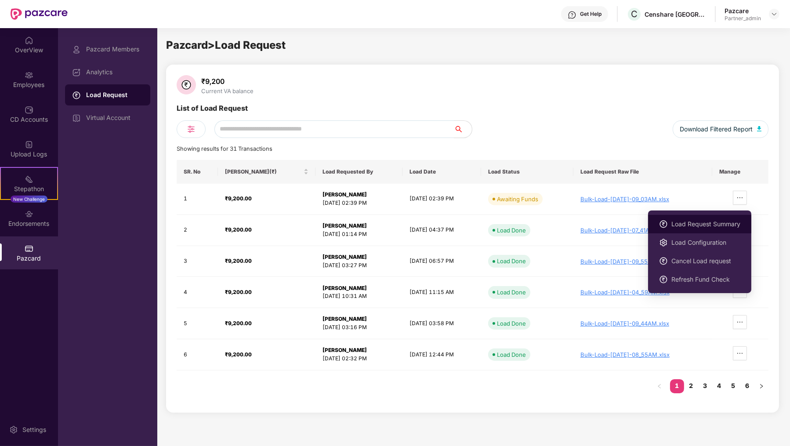
click at [742, 223] on li "Load Request Summary" at bounding box center [699, 224] width 103 height 18
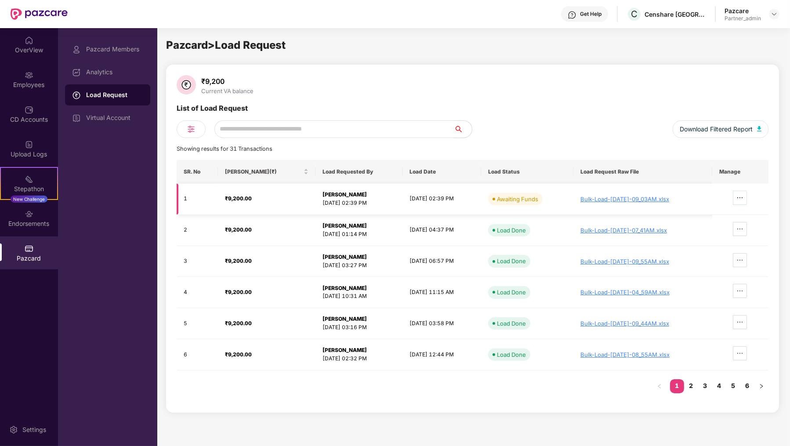
click at [743, 198] on icon "ellipsis" at bounding box center [739, 197] width 7 height 7
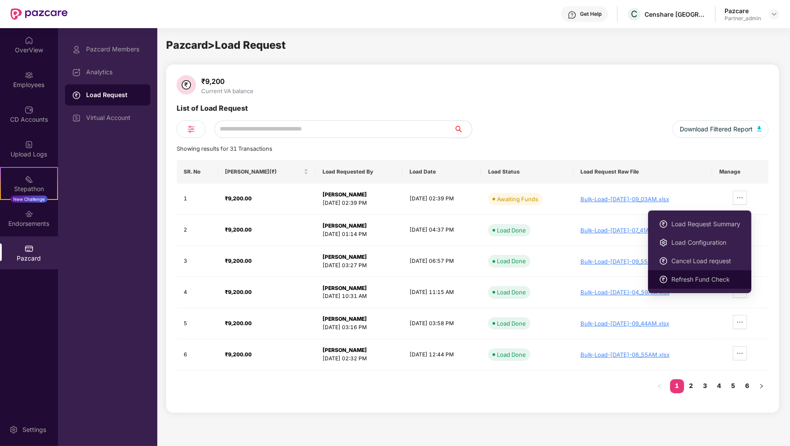
click at [694, 282] on span "Refresh Fund Check" at bounding box center [705, 280] width 69 height 10
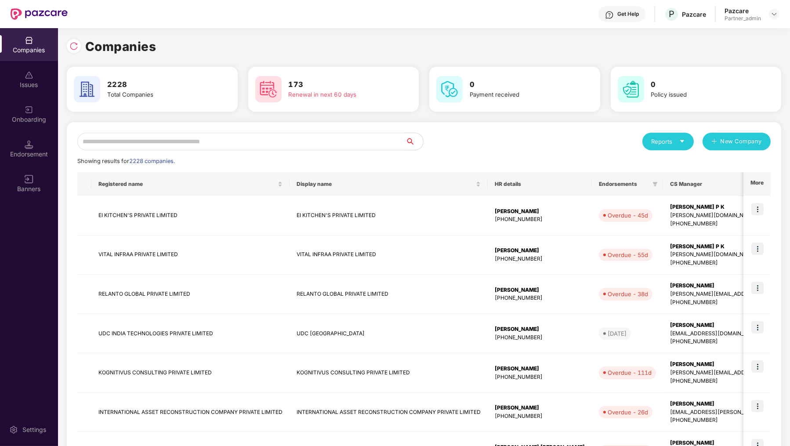
click at [130, 133] on input "text" at bounding box center [241, 142] width 328 height 18
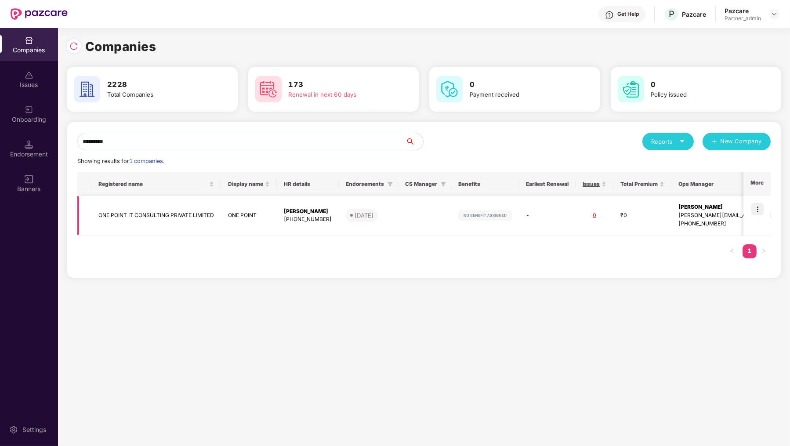
type input "*********"
click at [760, 209] on img at bounding box center [757, 209] width 12 height 12
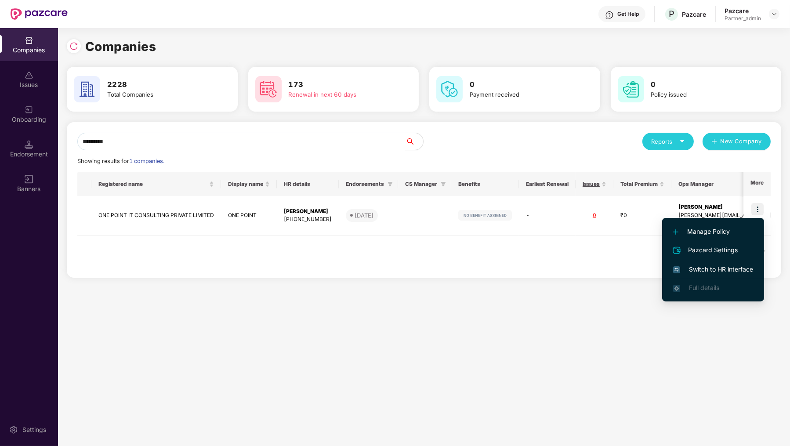
click at [738, 264] on span "Switch to HR interface" at bounding box center [713, 269] width 80 height 10
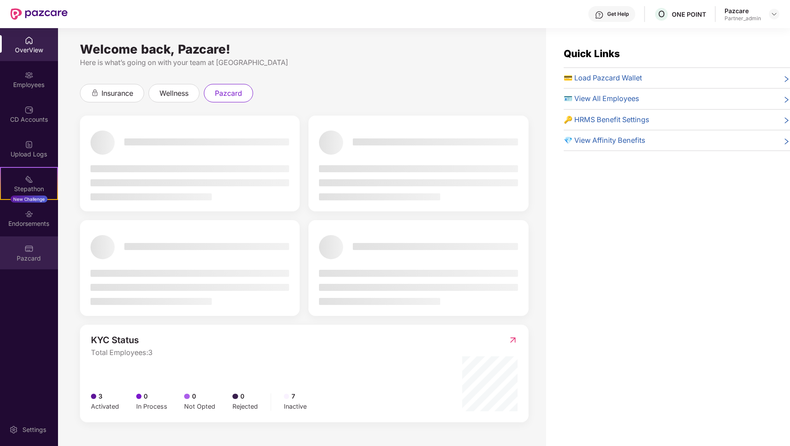
click at [42, 258] on div "Pazcard" at bounding box center [29, 258] width 58 height 9
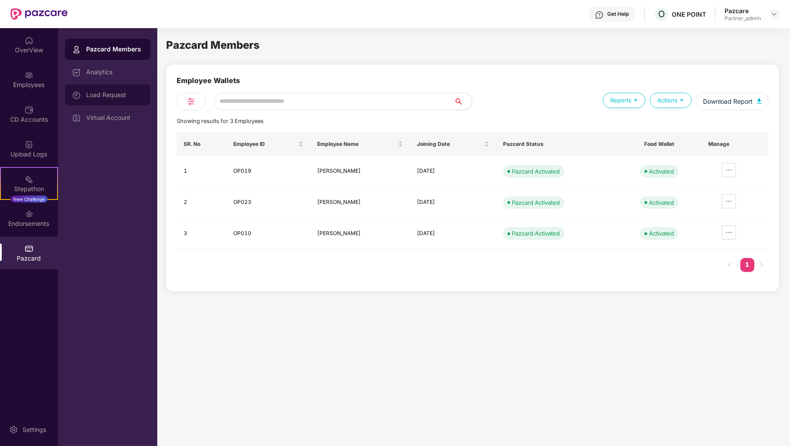
click at [130, 89] on div "Load Request" at bounding box center [107, 94] width 85 height 21
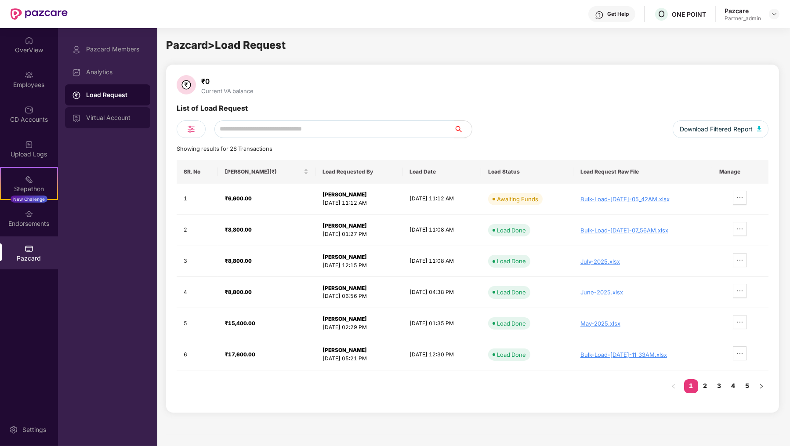
click at [115, 118] on div "Virtual Account" at bounding box center [114, 117] width 57 height 7
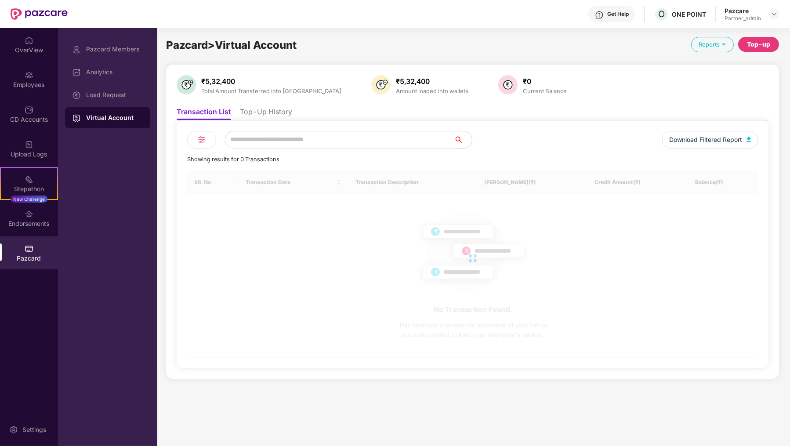
click at [247, 120] on div "Download Filtered Report Showing results for 0 Transactions SR. No Transaction …" at bounding box center [473, 244] width 592 height 248
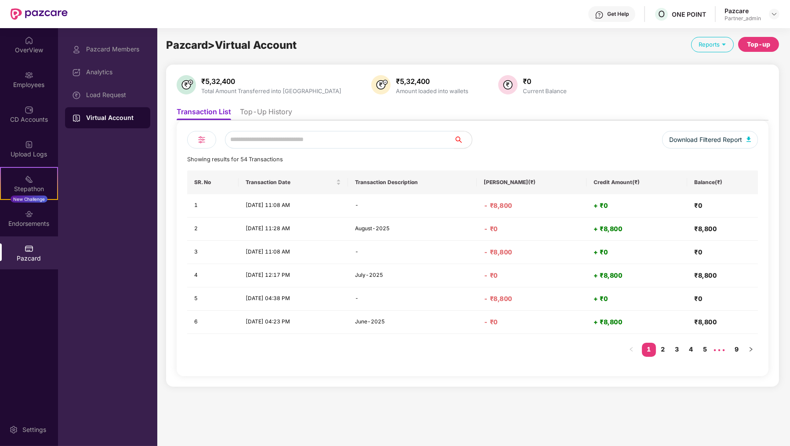
click at [261, 113] on li "Top-Up History" at bounding box center [266, 113] width 52 height 13
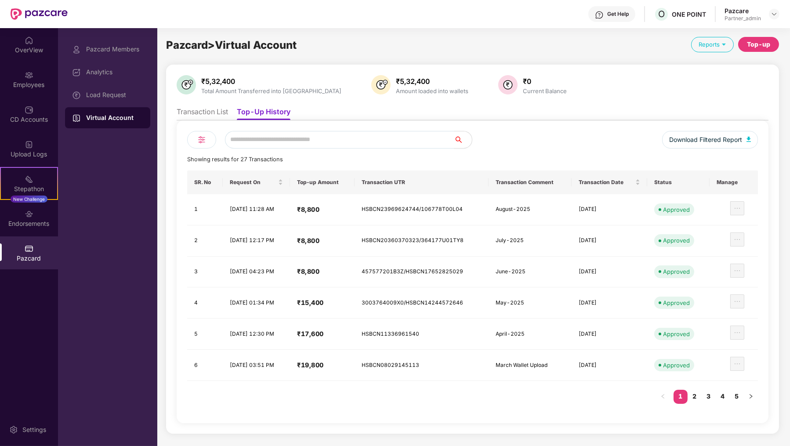
click at [757, 54] on div "Top-up" at bounding box center [758, 51] width 41 height 28
click at [757, 48] on div "Top-up" at bounding box center [758, 45] width 23 height 10
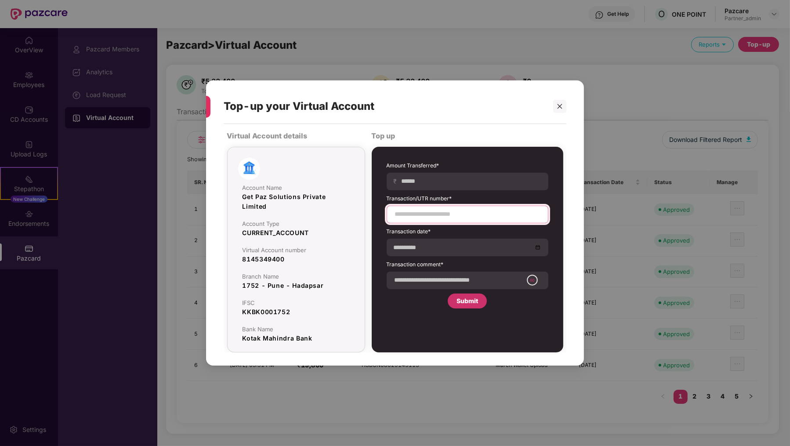
click at [479, 212] on input at bounding box center [467, 214] width 147 height 9
paste input "**********"
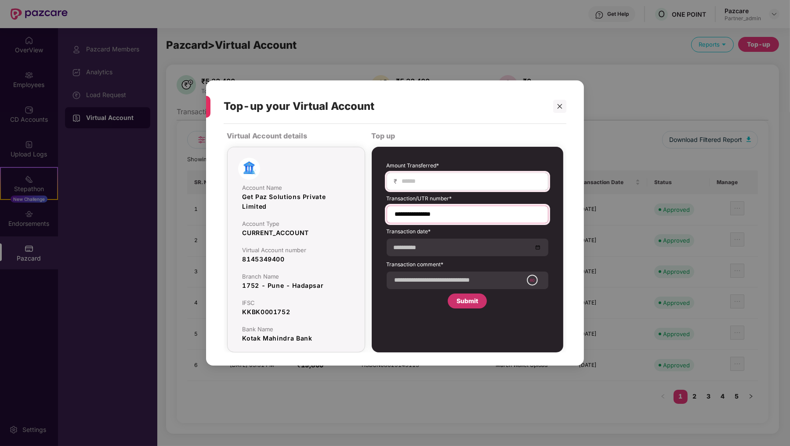
type input "**********"
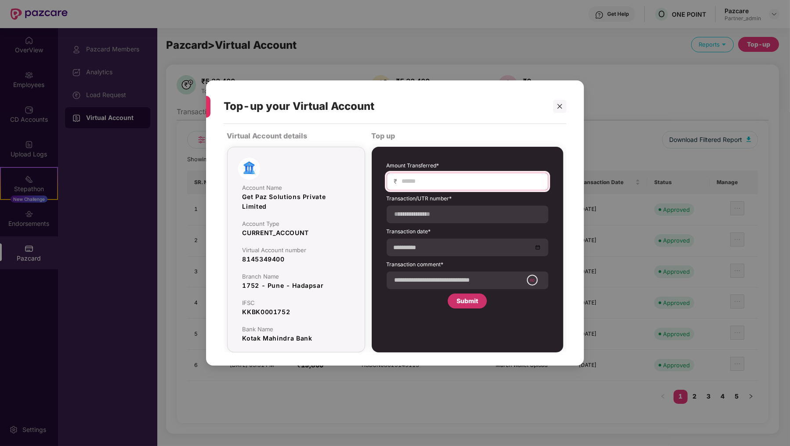
click at [456, 179] on input at bounding box center [471, 181] width 140 height 9
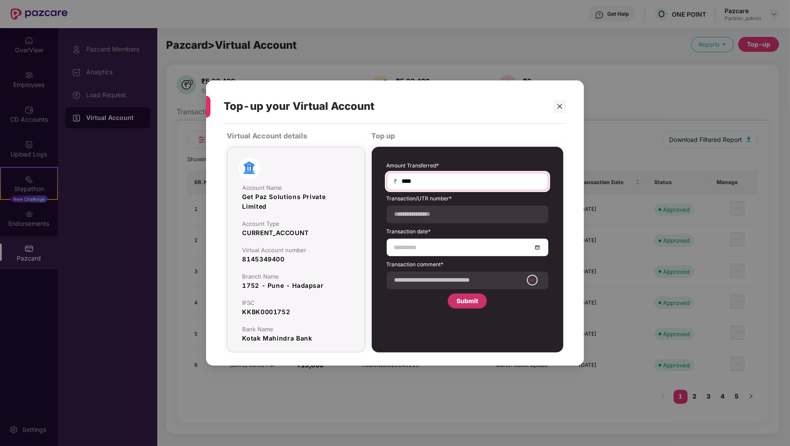
type input "****"
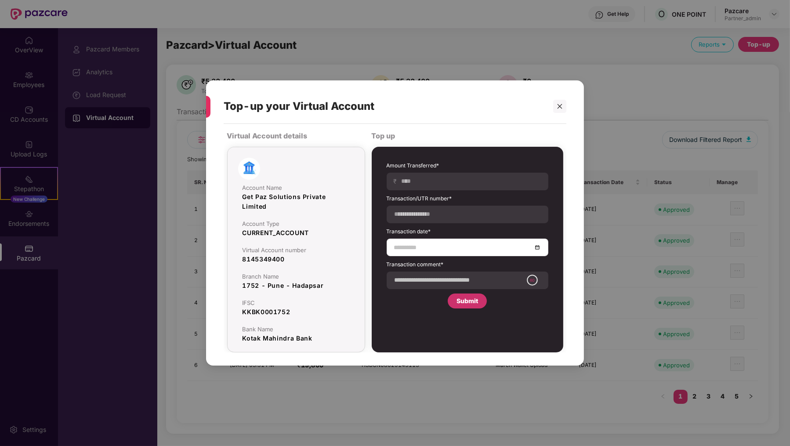
click at [430, 247] on input at bounding box center [463, 247] width 138 height 10
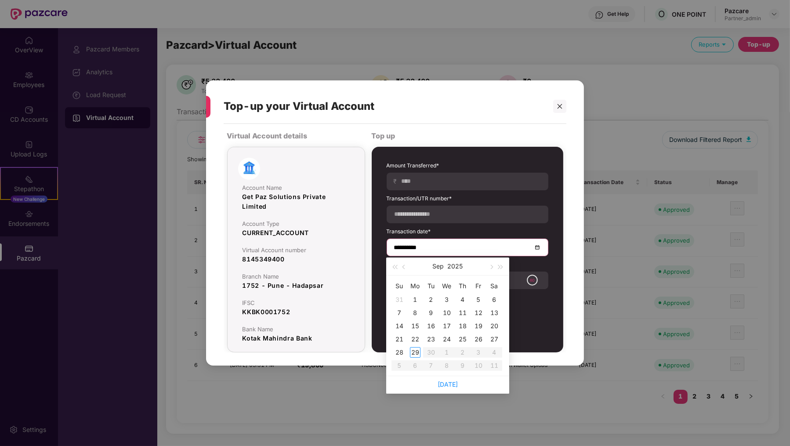
type input "**********"
click at [441, 337] on div "24" at bounding box center [446, 339] width 11 height 11
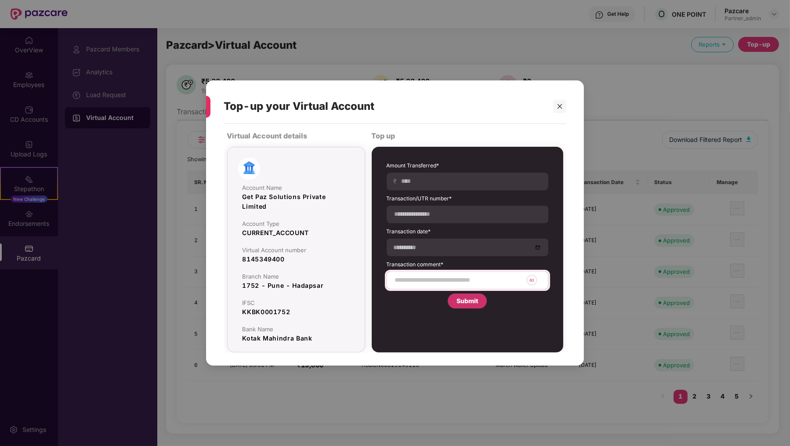
click at [428, 271] on div "60" at bounding box center [468, 280] width 162 height 18
click at [427, 277] on input at bounding box center [458, 279] width 129 height 9
type input "**********"
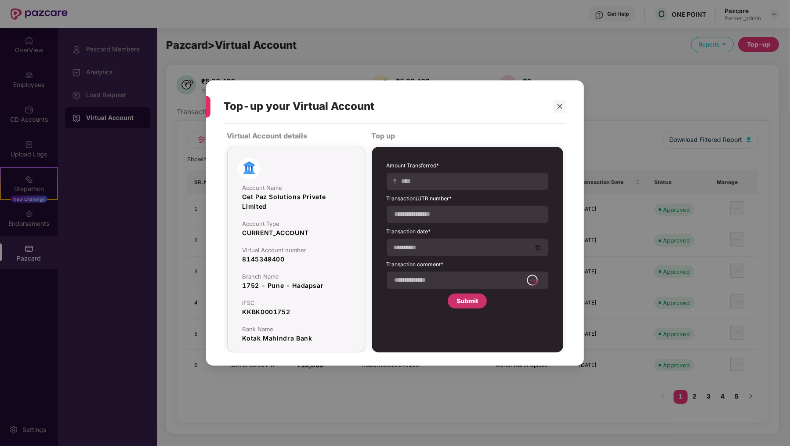
click at [403, 300] on div "**********" at bounding box center [468, 235] width 162 height 147
click at [490, 305] on div "**********" at bounding box center [468, 235] width 162 height 147
click at [468, 303] on div "Submit" at bounding box center [467, 301] width 22 height 10
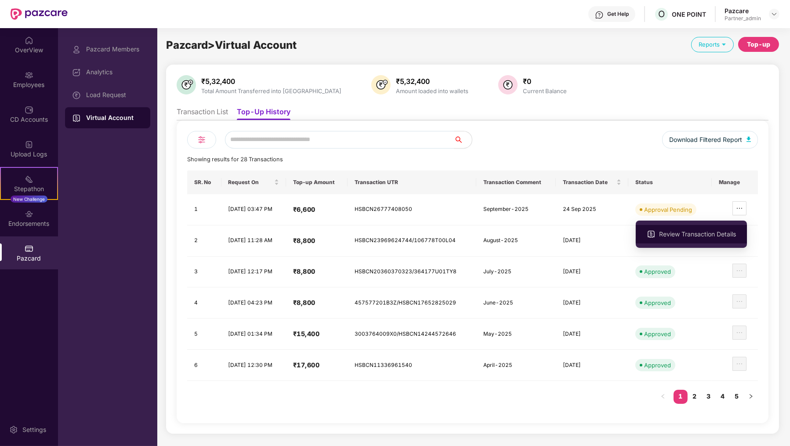
click at [723, 234] on span "Review Transaction Details" at bounding box center [697, 234] width 77 height 10
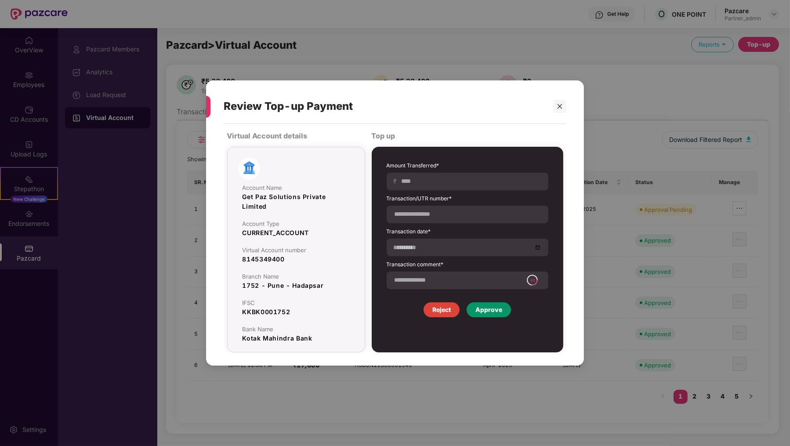
click at [504, 310] on div "Approve" at bounding box center [489, 309] width 44 height 15
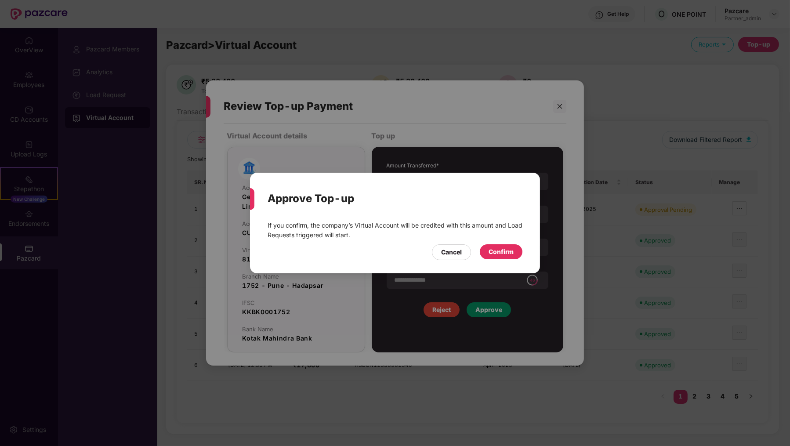
click at [502, 253] on div "Confirm" at bounding box center [500, 252] width 25 height 10
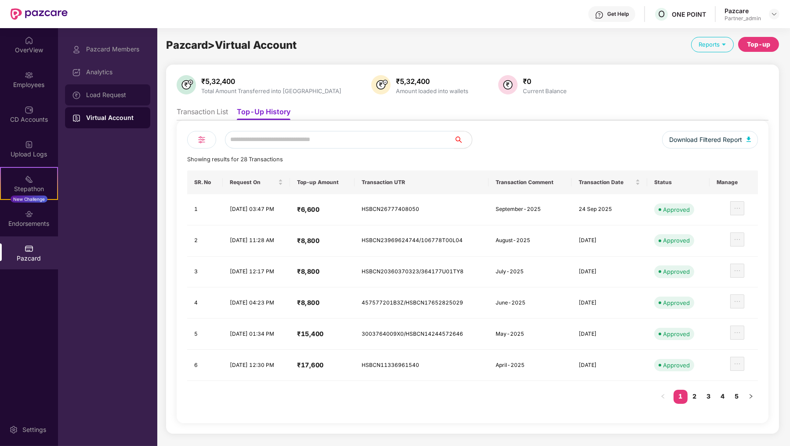
click at [123, 86] on div "Load Request" at bounding box center [107, 94] width 85 height 21
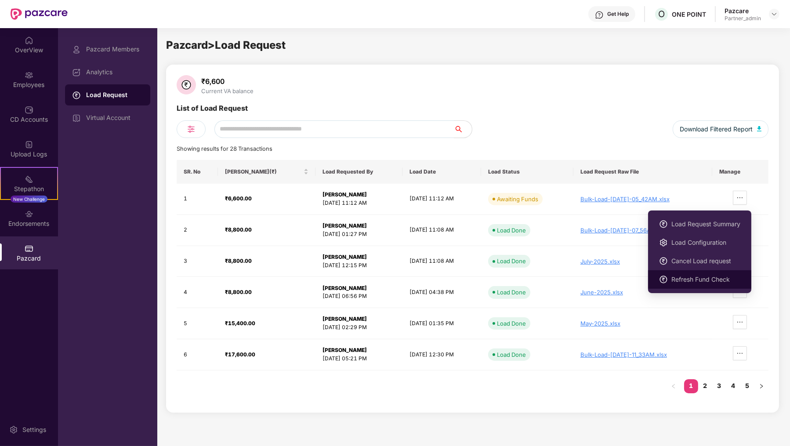
click at [719, 282] on span "Refresh Fund Check" at bounding box center [705, 280] width 69 height 10
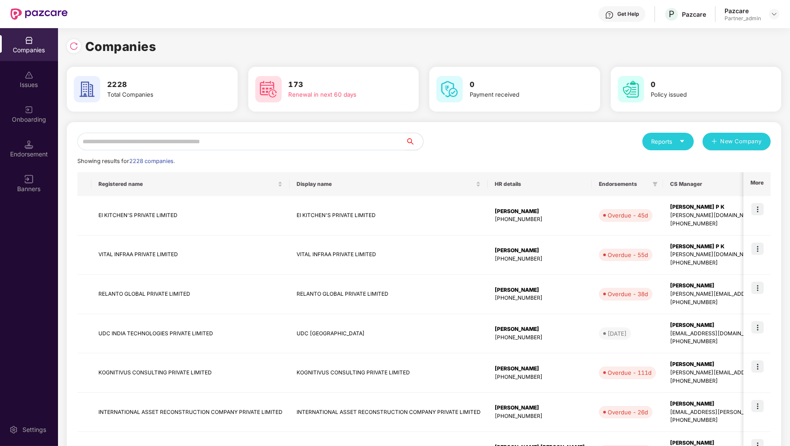
click at [144, 132] on div "Reports New Company Showing results for 2228 companies. Registered name Display…" at bounding box center [424, 376] width 714 height 509
click at [144, 133] on input "text" at bounding box center [241, 142] width 328 height 18
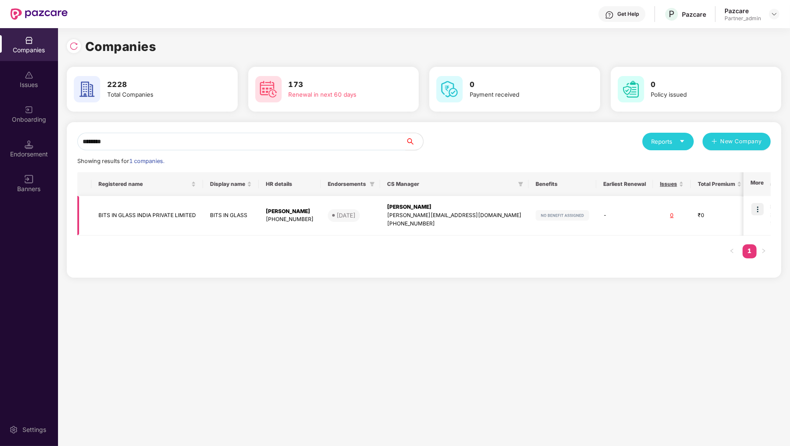
type input "*******"
click at [759, 209] on img at bounding box center [757, 209] width 12 height 12
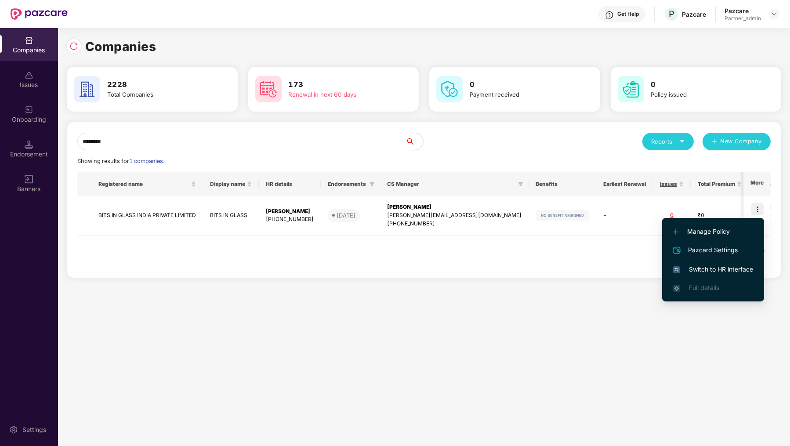
click at [731, 266] on span "Switch to HR interface" at bounding box center [713, 269] width 80 height 10
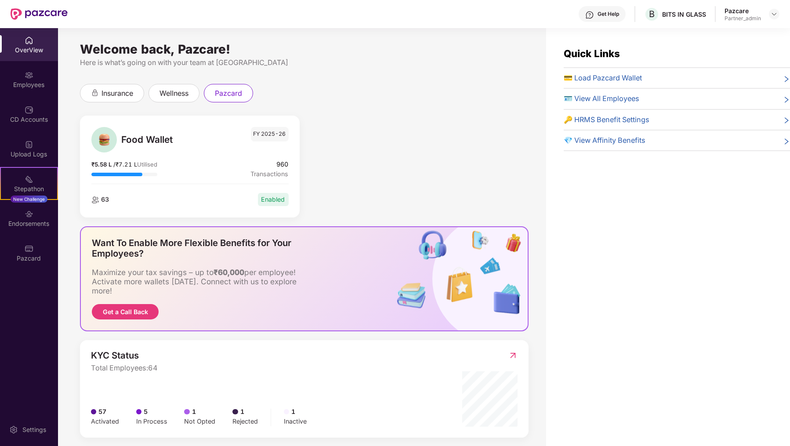
click at [50, 271] on div "OverView Employees CD Accounts Upload Logs Stepathon New Challenge Endorsements…" at bounding box center [29, 149] width 58 height 243
click at [38, 258] on div "Pazcard" at bounding box center [29, 258] width 58 height 9
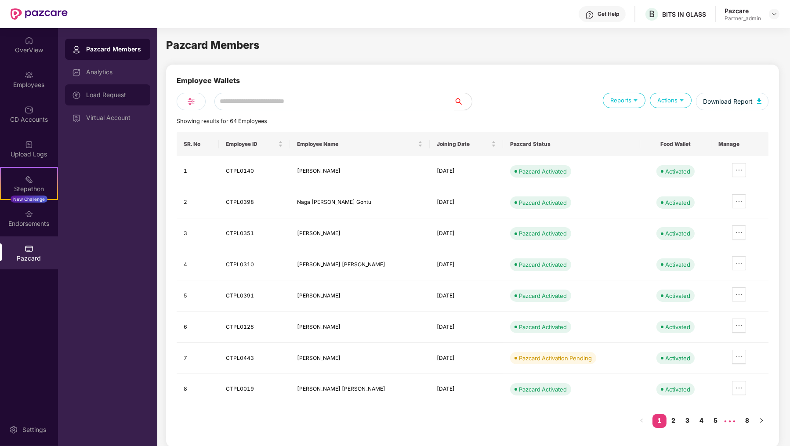
click at [105, 98] on div "Load Request" at bounding box center [114, 94] width 57 height 7
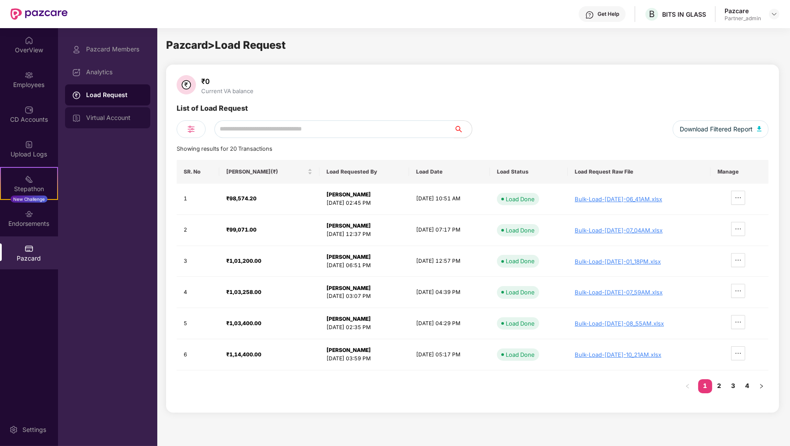
click at [109, 110] on div "Virtual Account" at bounding box center [107, 117] width 85 height 21
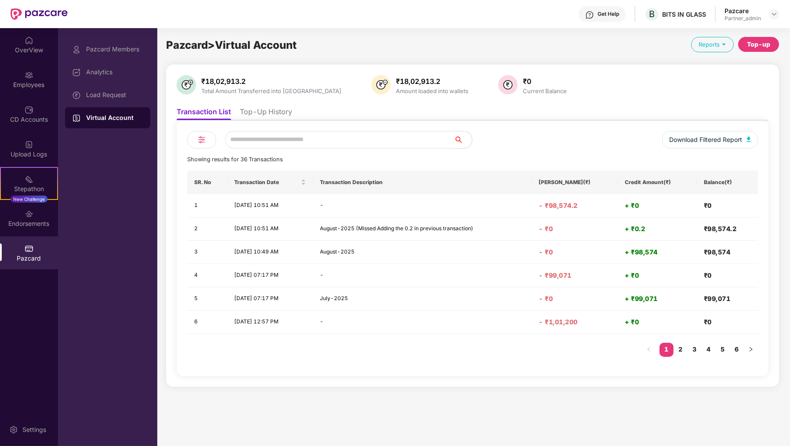
click at [290, 106] on ul "Transaction List Top-Up History" at bounding box center [473, 112] width 592 height 18
click at [287, 109] on li "Top-Up History" at bounding box center [266, 113] width 52 height 13
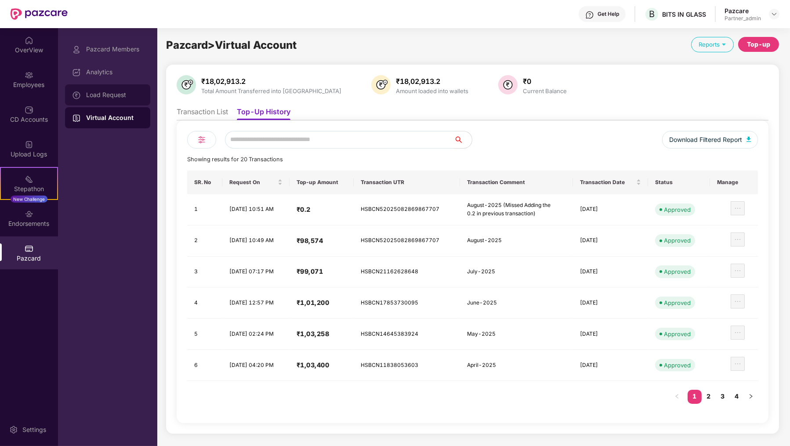
click at [66, 88] on div "Load Request" at bounding box center [107, 94] width 85 height 21
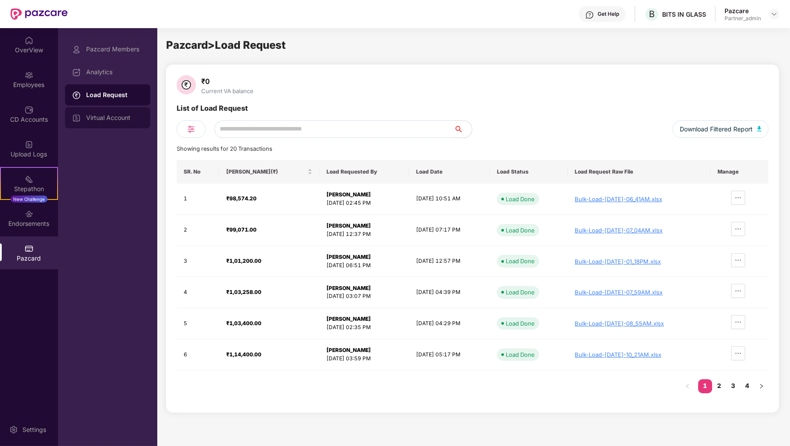
click at [97, 123] on div "Virtual Account" at bounding box center [107, 117] width 85 height 21
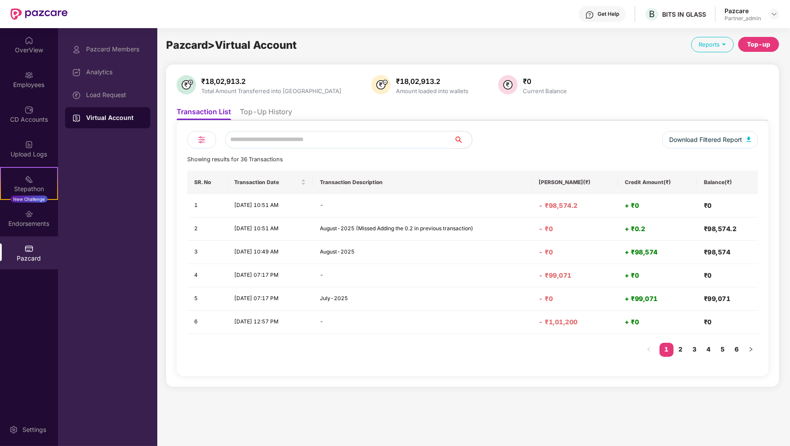
click at [125, 83] on div "Pazcard Members Analytics Load Request Virtual Account" at bounding box center [107, 84] width 85 height 90
click at [126, 88] on div "Load Request" at bounding box center [107, 94] width 85 height 21
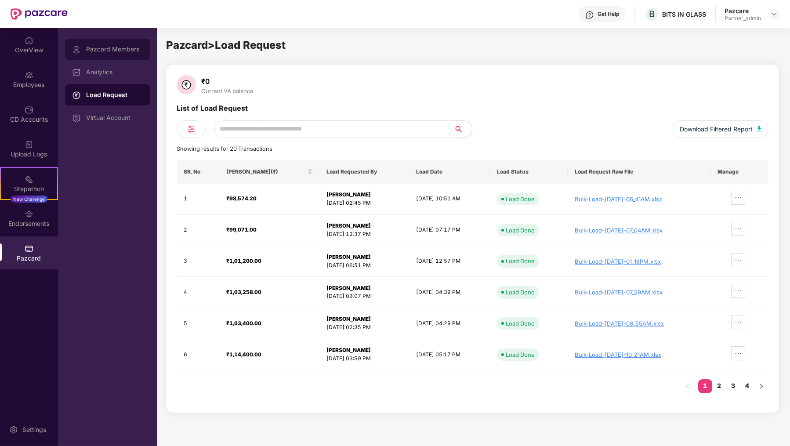
click at [130, 56] on div "Pazcard Members" at bounding box center [107, 49] width 85 height 21
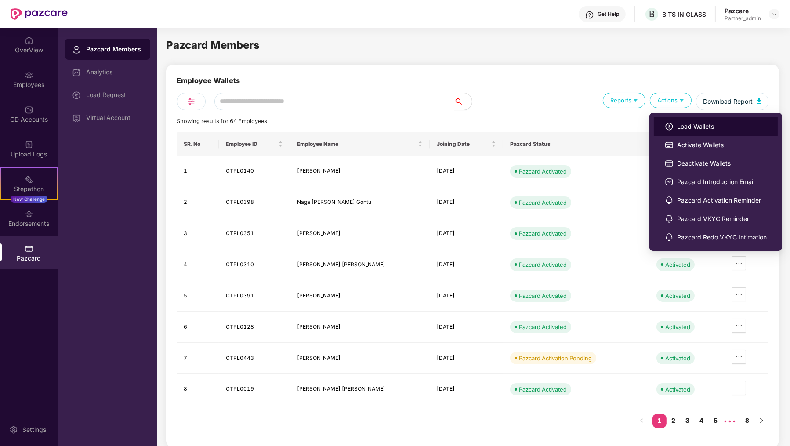
click at [685, 127] on span "Load Wallets" at bounding box center [722, 127] width 90 height 10
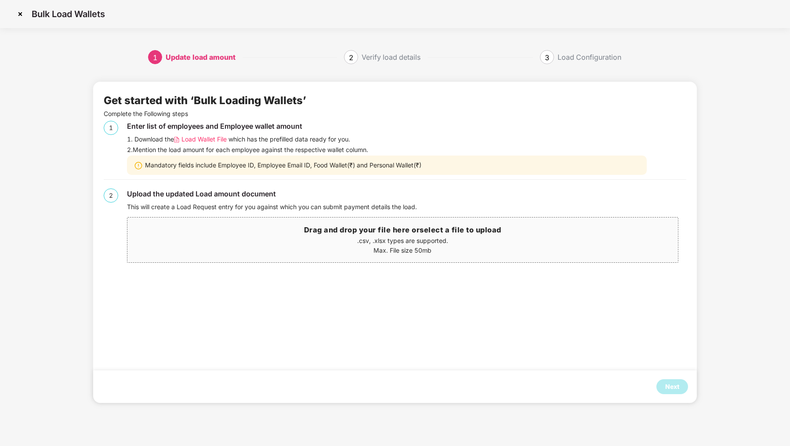
click at [217, 136] on span "Load Wallet File" at bounding box center [203, 139] width 45 height 10
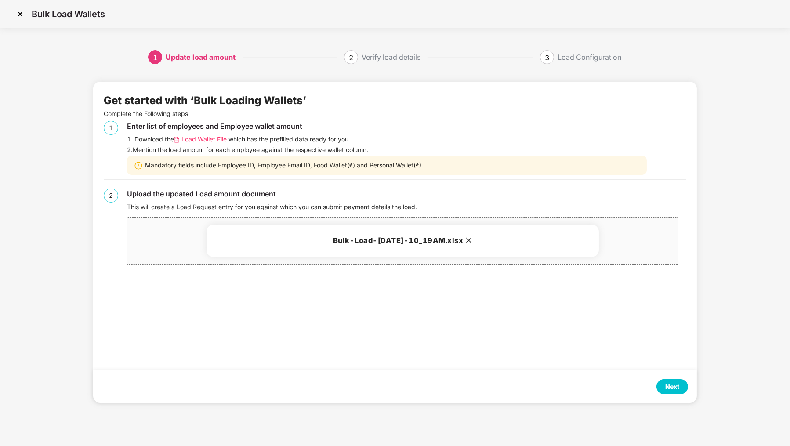
click at [671, 385] on div "Next" at bounding box center [672, 387] width 14 height 10
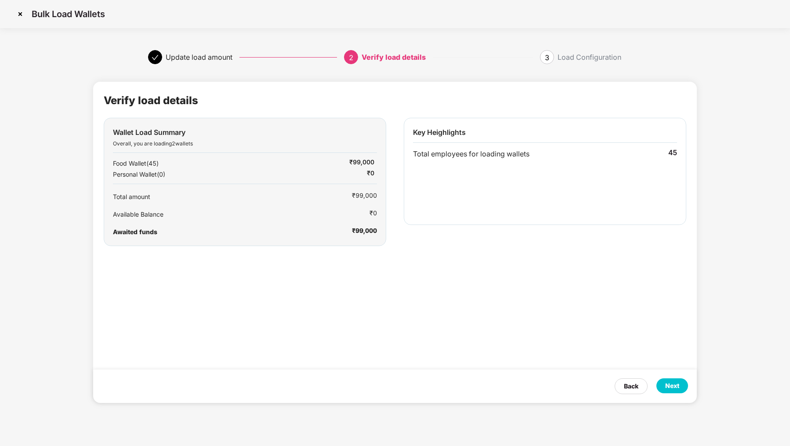
click at [671, 385] on div "Next" at bounding box center [672, 386] width 14 height 10
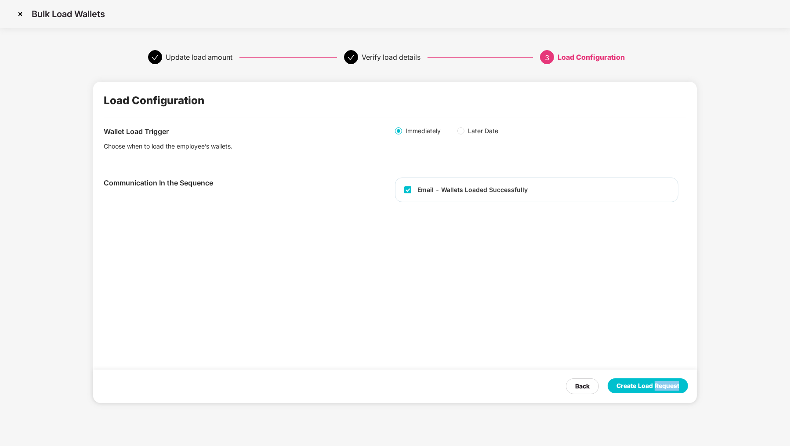
click at [671, 385] on div "Create Load Request" at bounding box center [647, 386] width 63 height 10
